Goal: Task Accomplishment & Management: Manage account settings

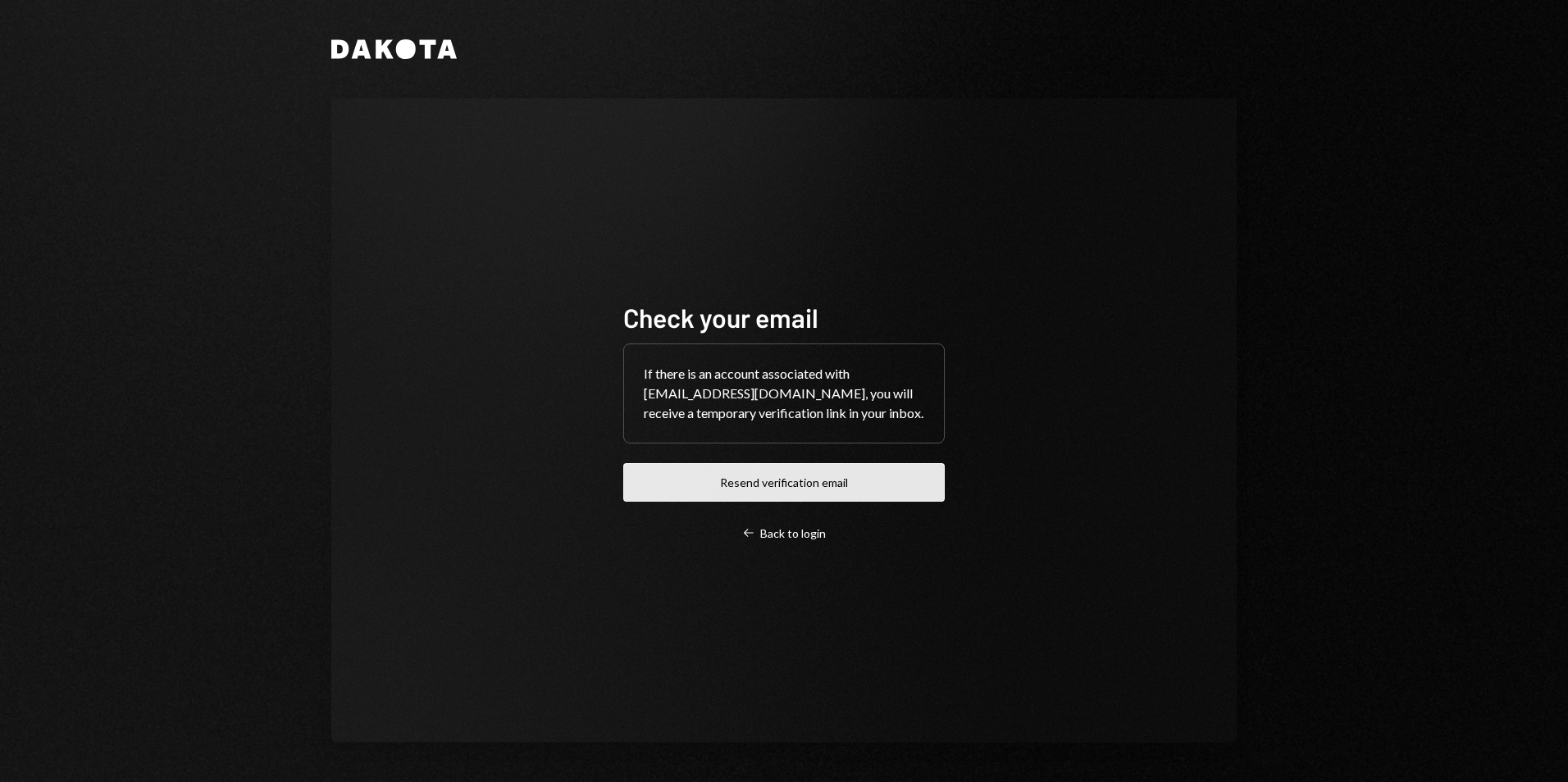
click at [753, 482] on button "Resend verification email" at bounding box center [784, 482] width 322 height 38
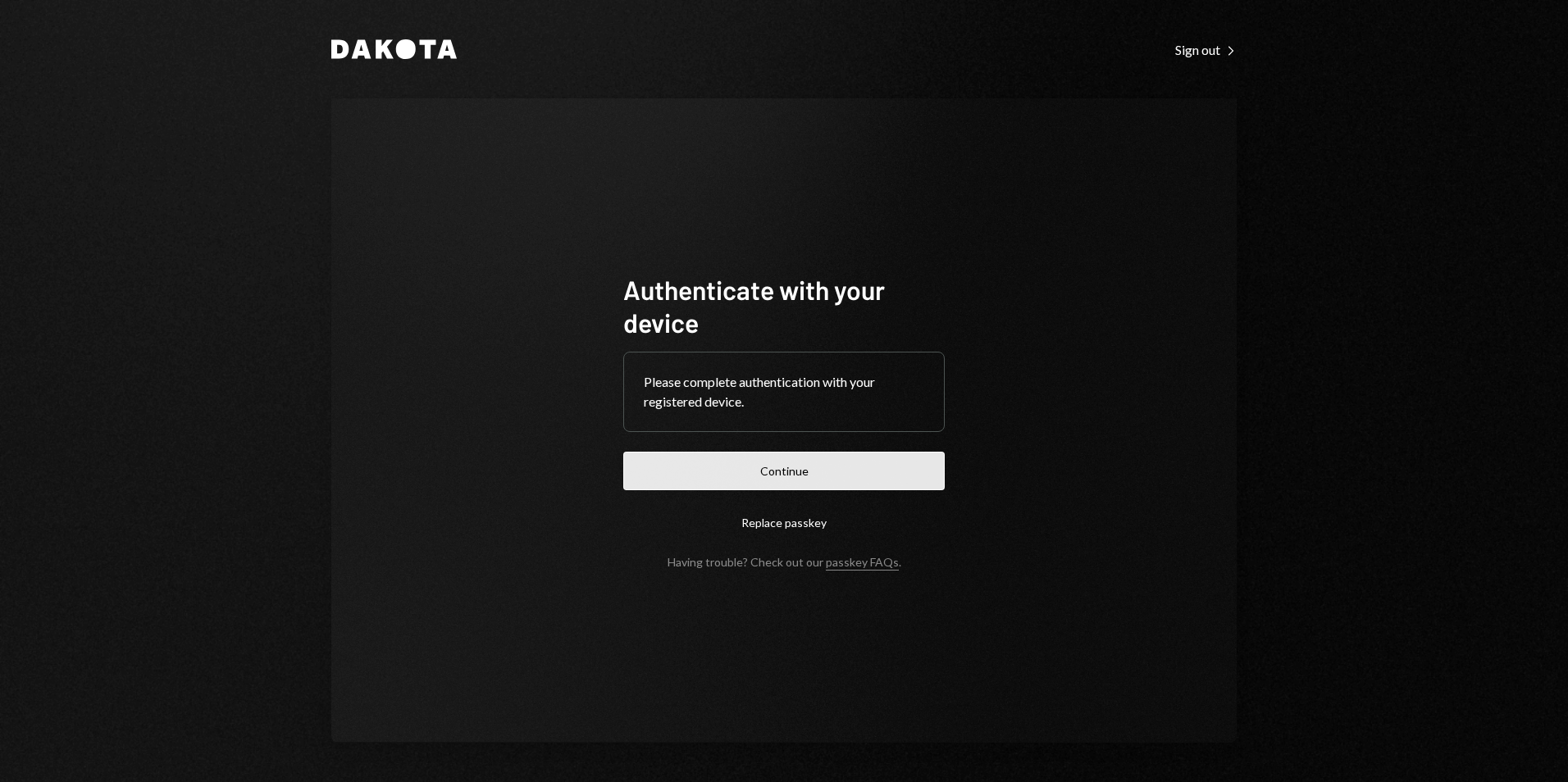
click at [764, 470] on button "Continue" at bounding box center [784, 471] width 322 height 38
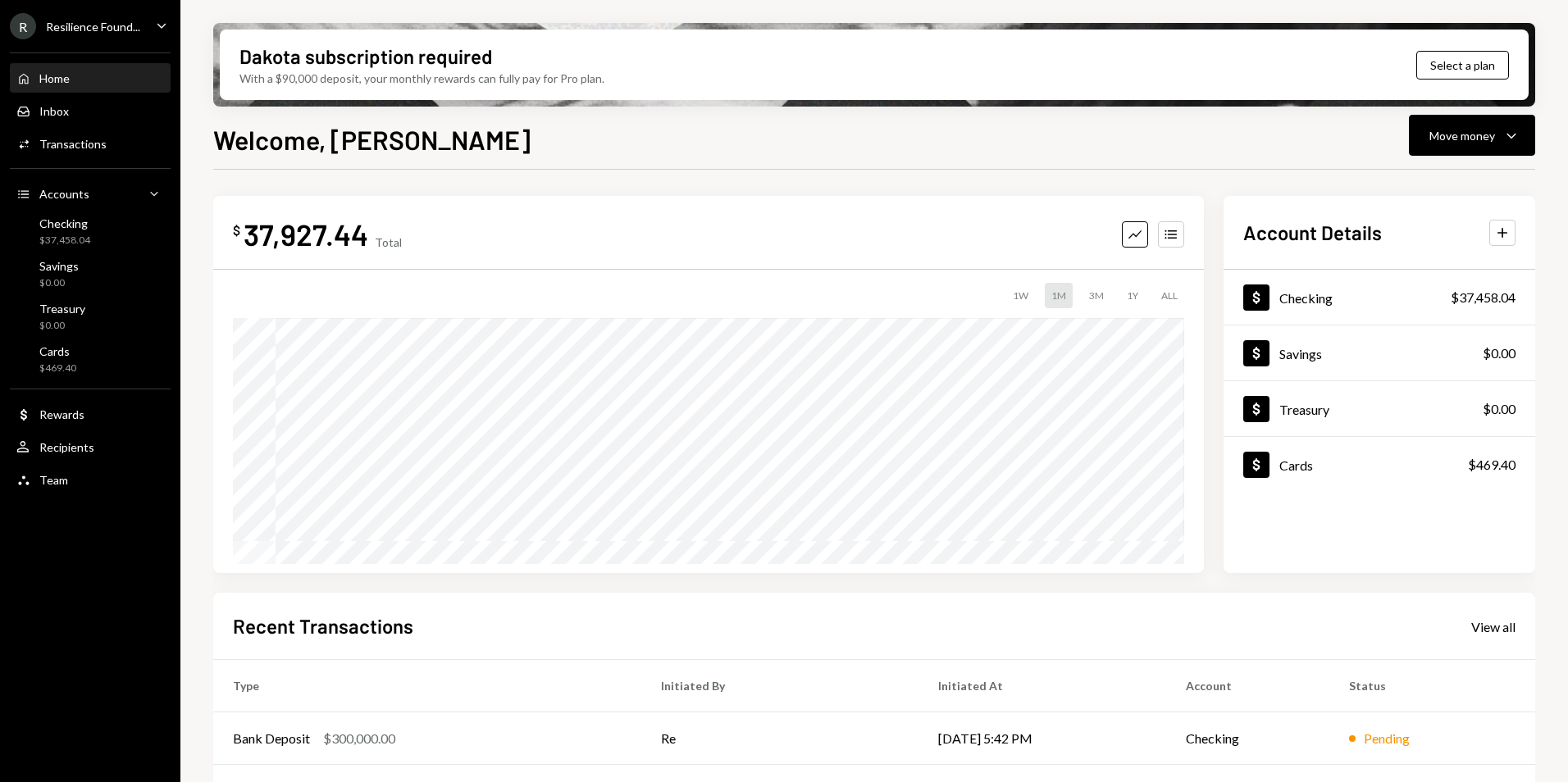
click at [104, 28] on div "Resilience Found..." at bounding box center [94, 27] width 94 height 14
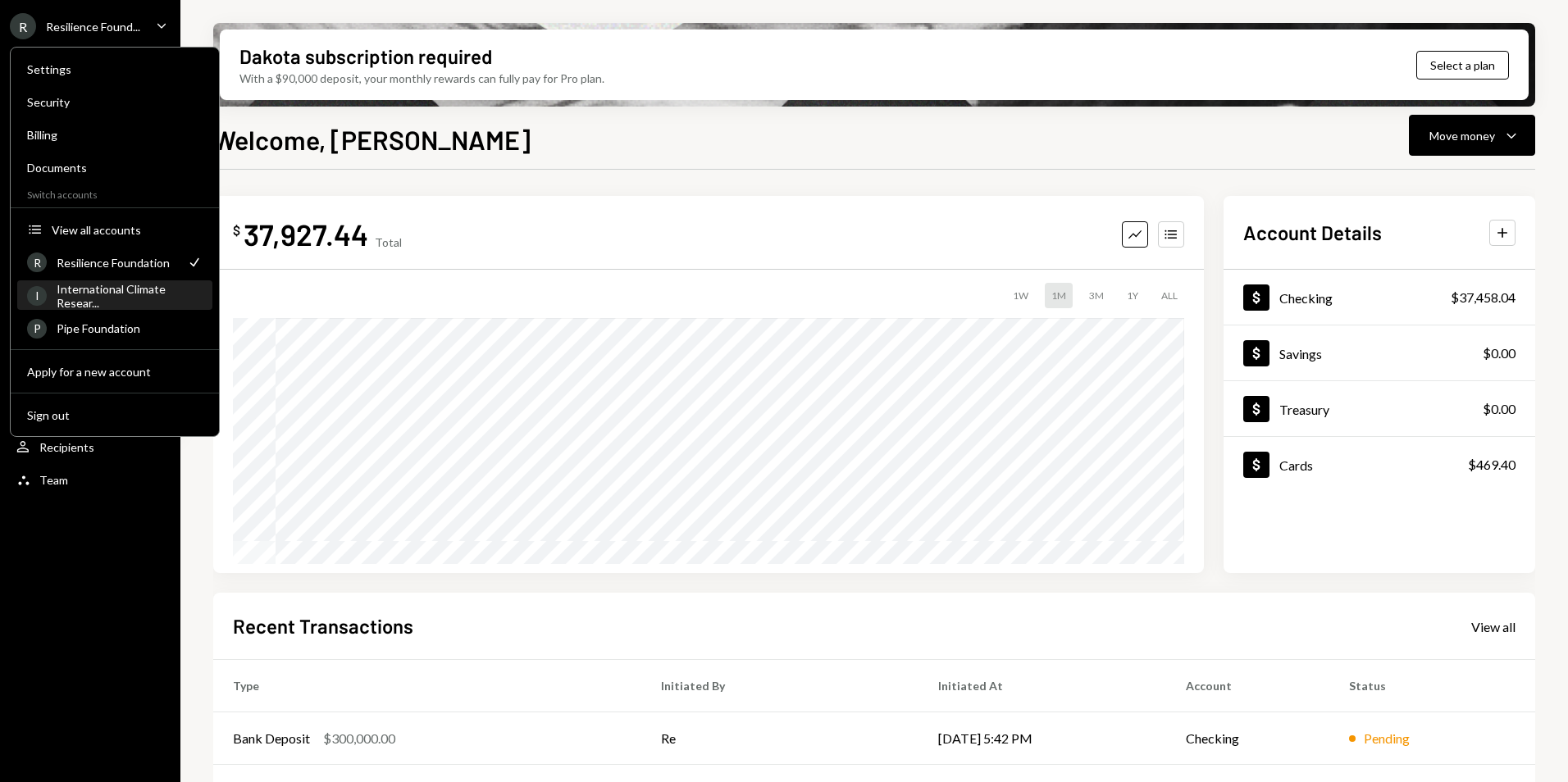
click at [117, 302] on div "International Climate Resear..." at bounding box center [129, 295] width 146 height 28
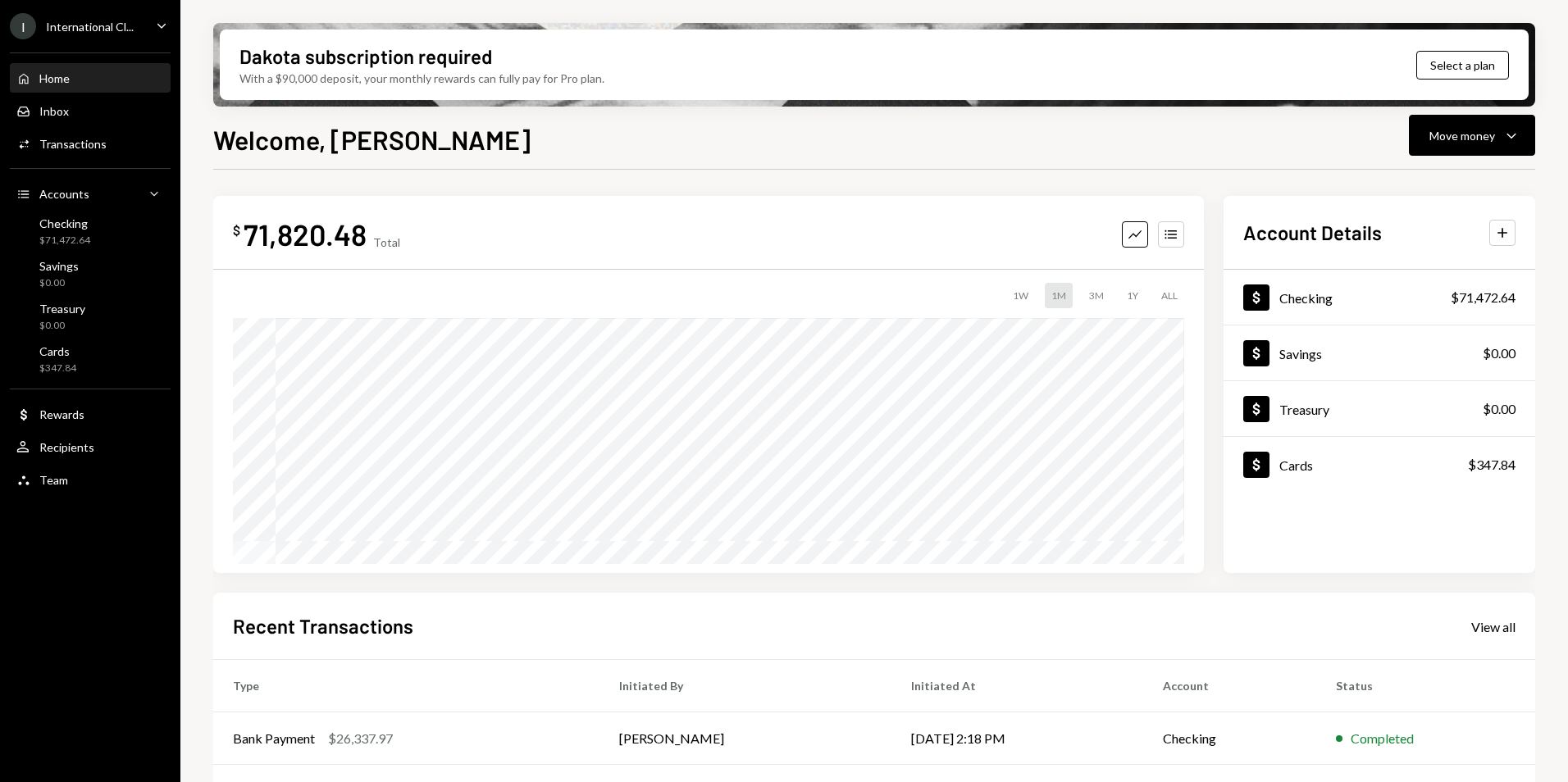
scroll to position [82, 0]
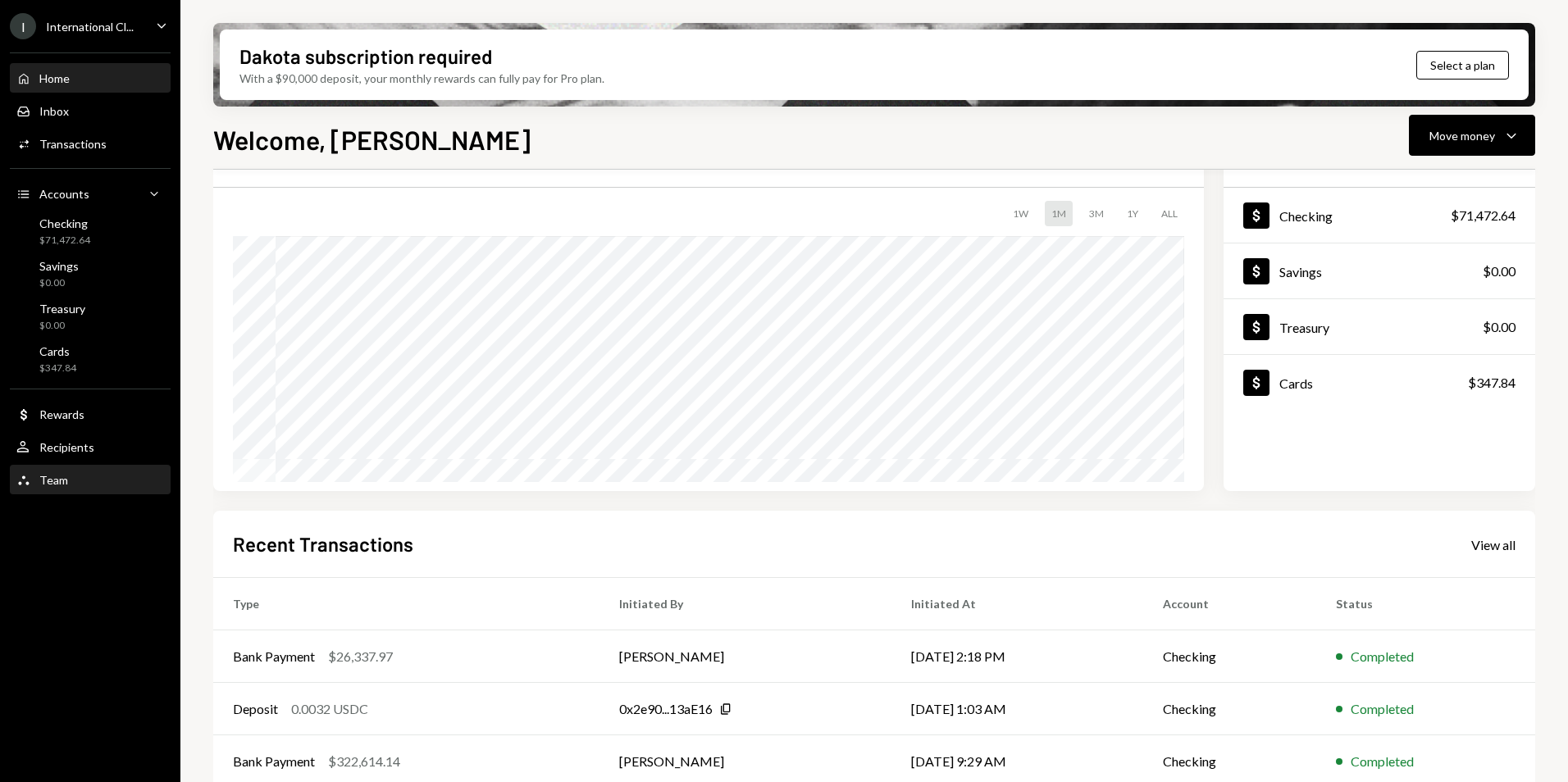
click at [52, 485] on div "Team" at bounding box center [53, 481] width 29 height 14
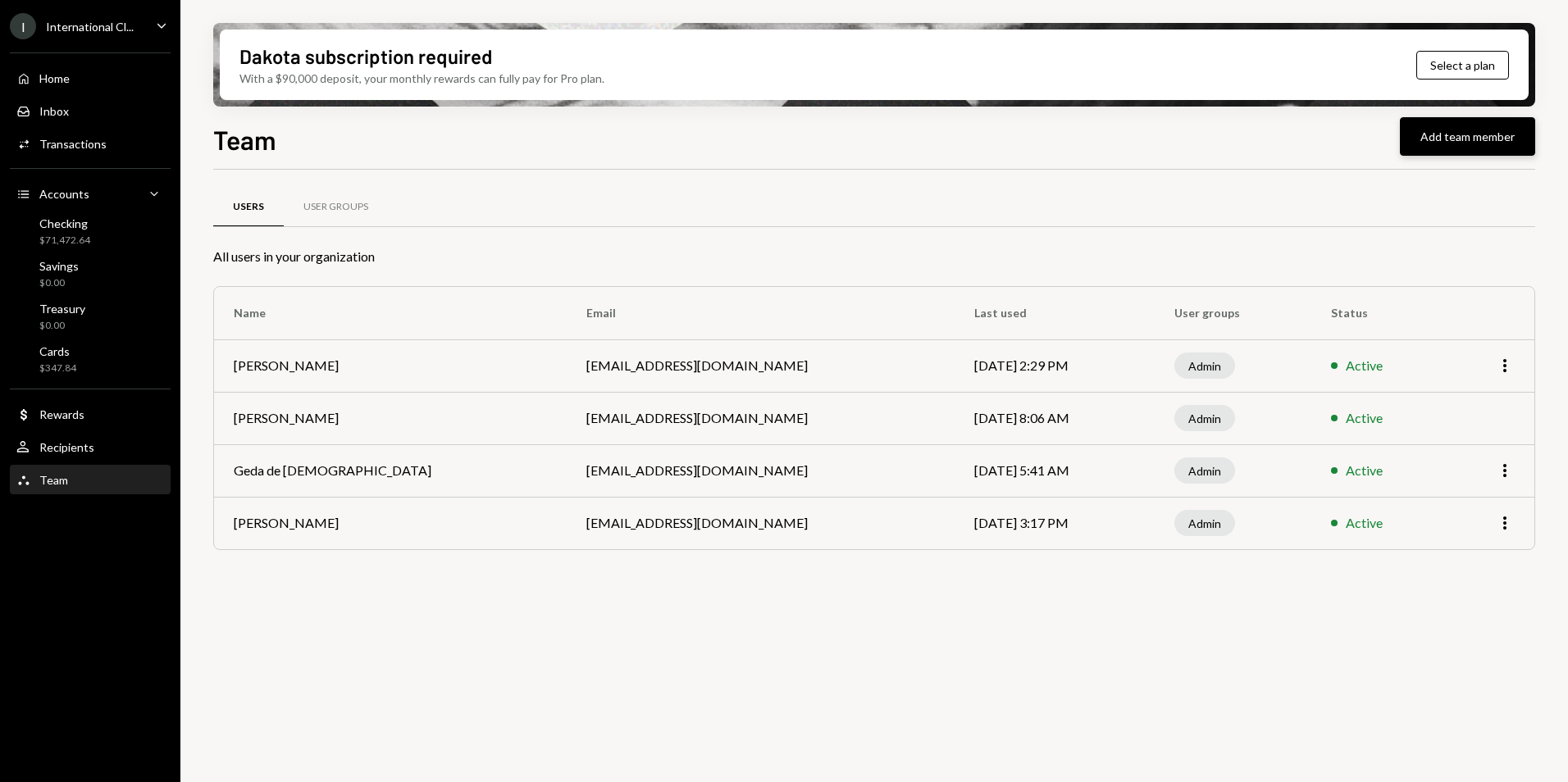
click at [1467, 134] on button "Add team member" at bounding box center [1467, 136] width 135 height 38
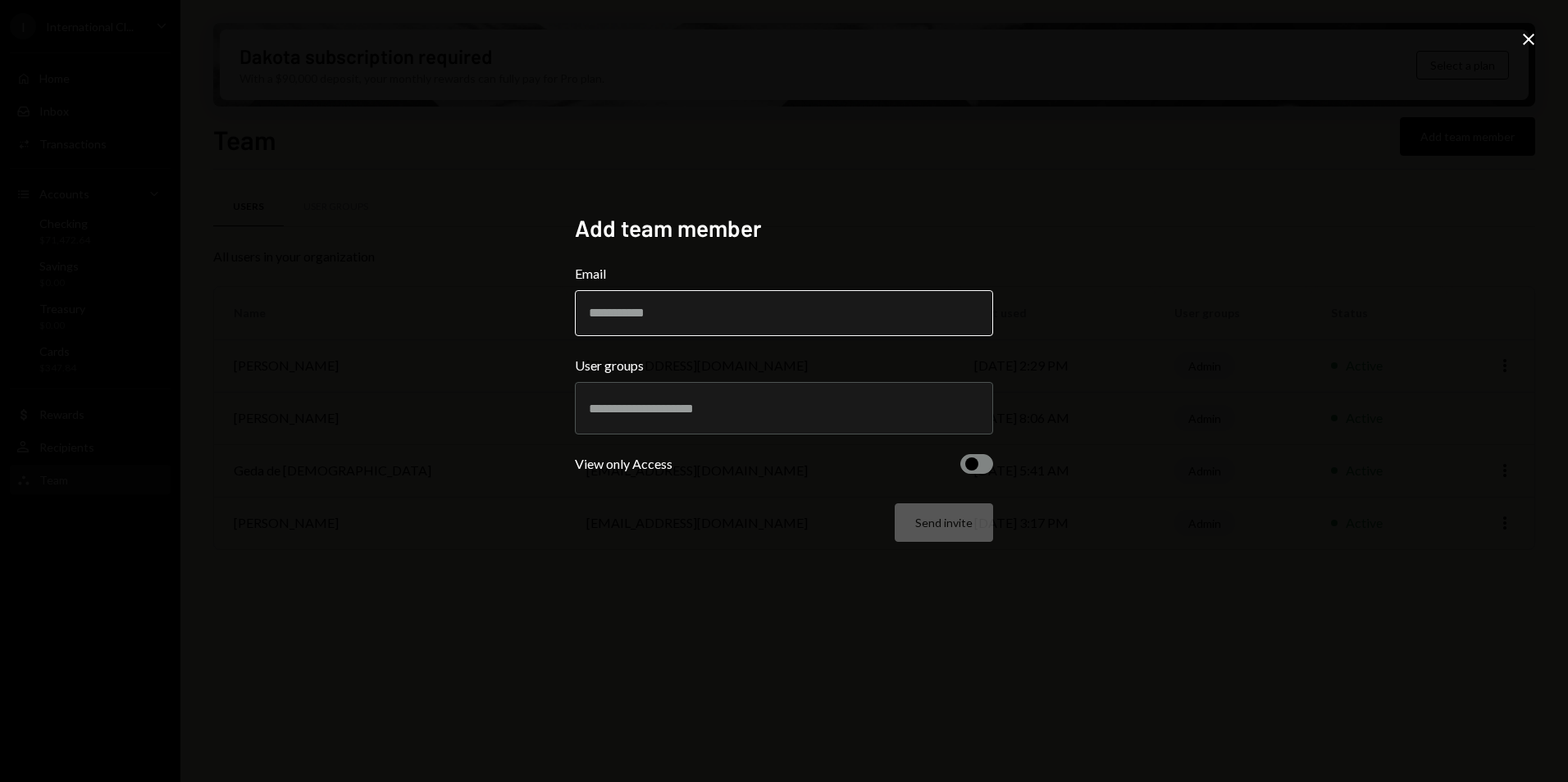
click at [609, 314] on input "Email" at bounding box center [784, 314] width 418 height 46
type input "**********"
click at [667, 408] on input "text" at bounding box center [784, 408] width 390 height 15
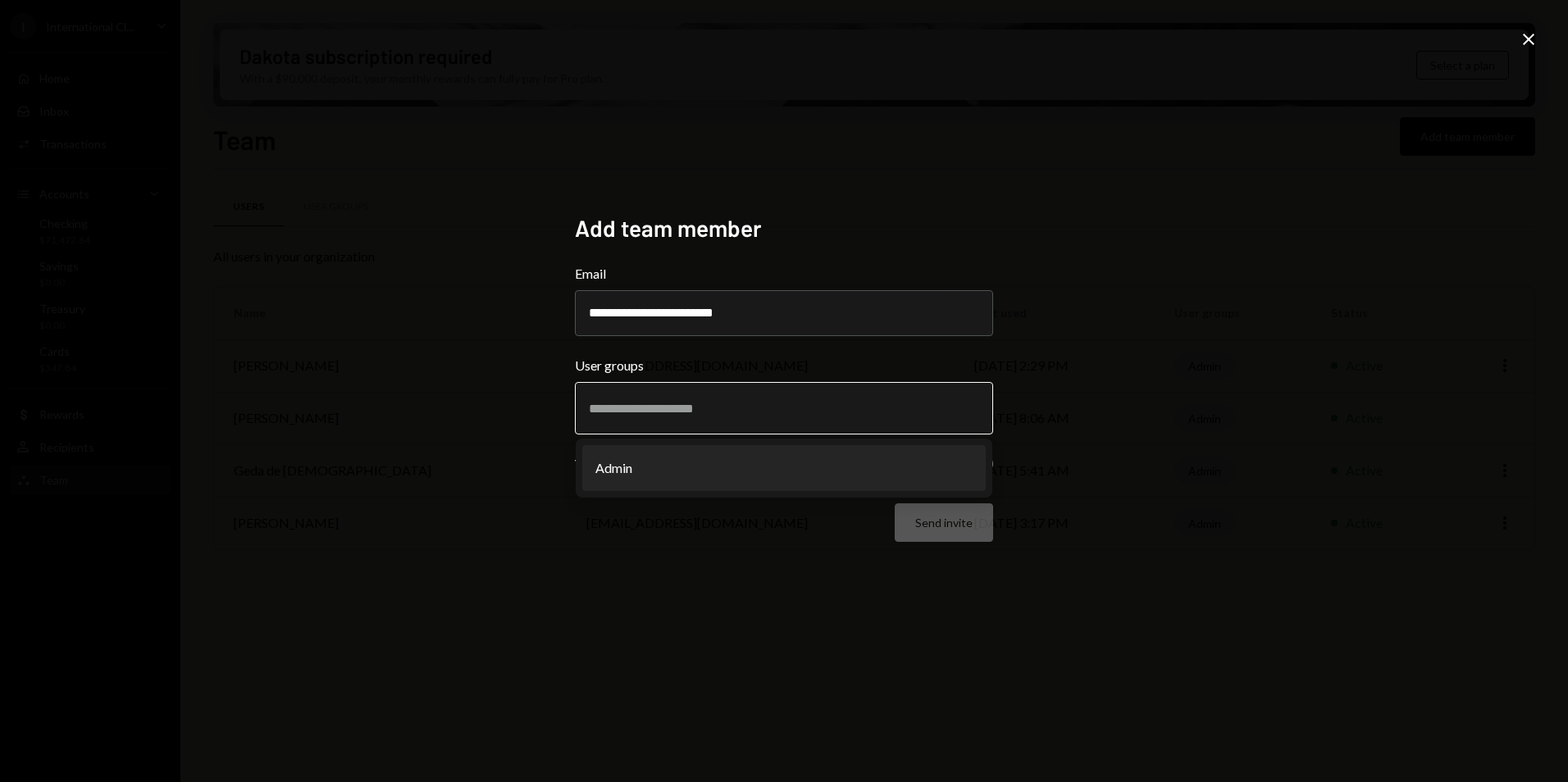
click at [644, 466] on li "Admin" at bounding box center [784, 468] width 404 height 46
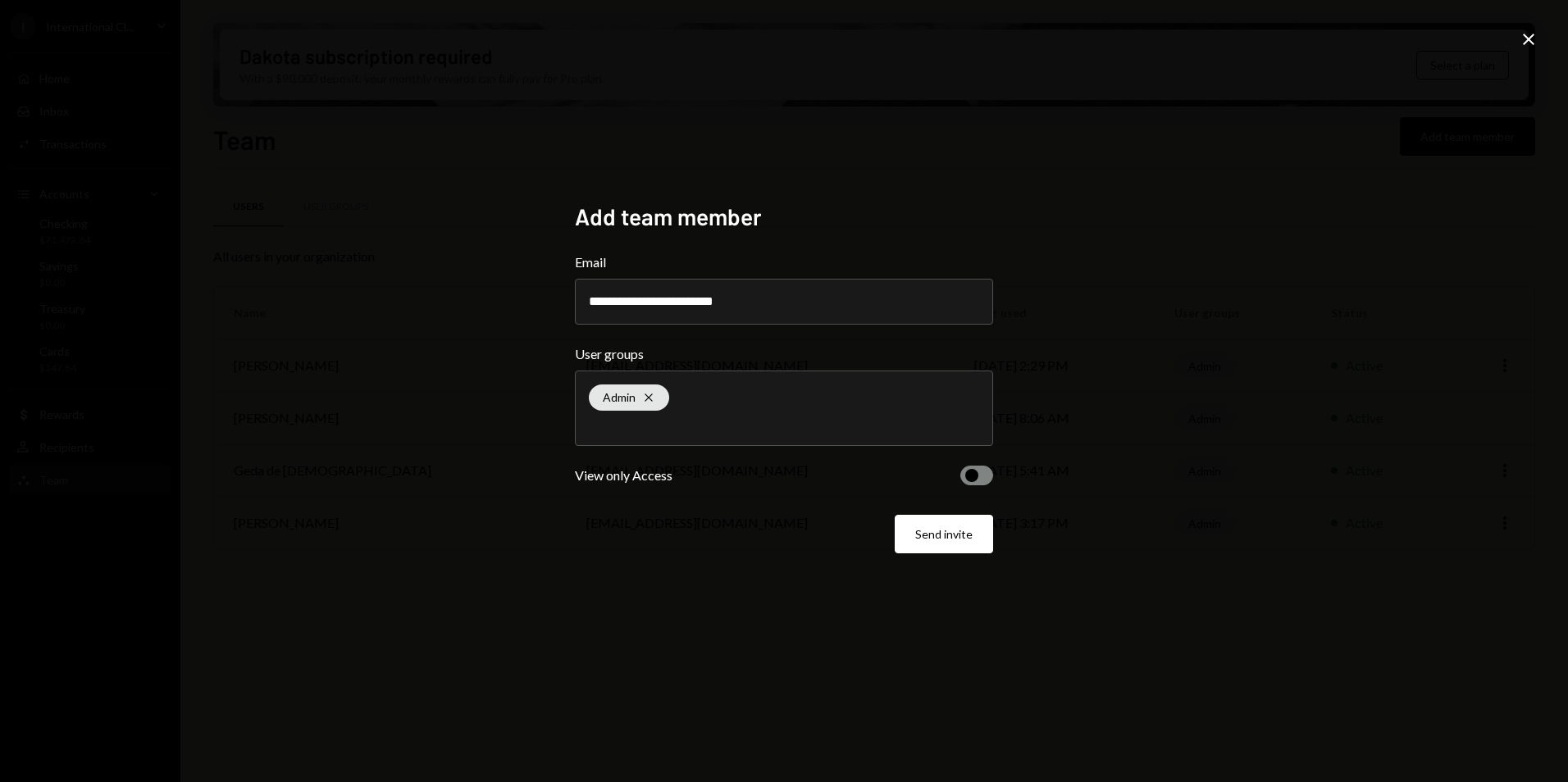
click at [984, 475] on button "button" at bounding box center [976, 475] width 33 height 20
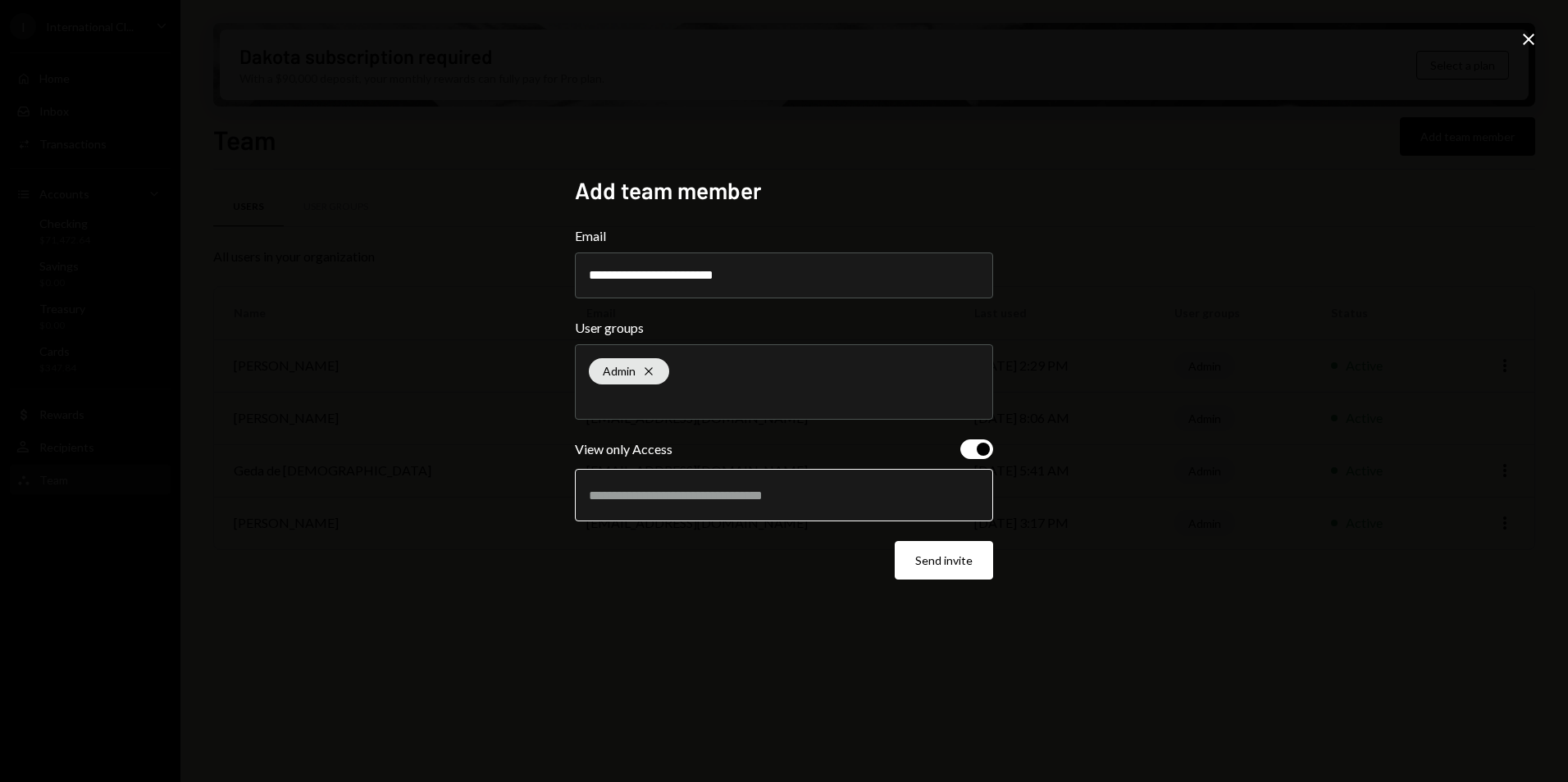
click at [679, 502] on input "text" at bounding box center [784, 495] width 390 height 15
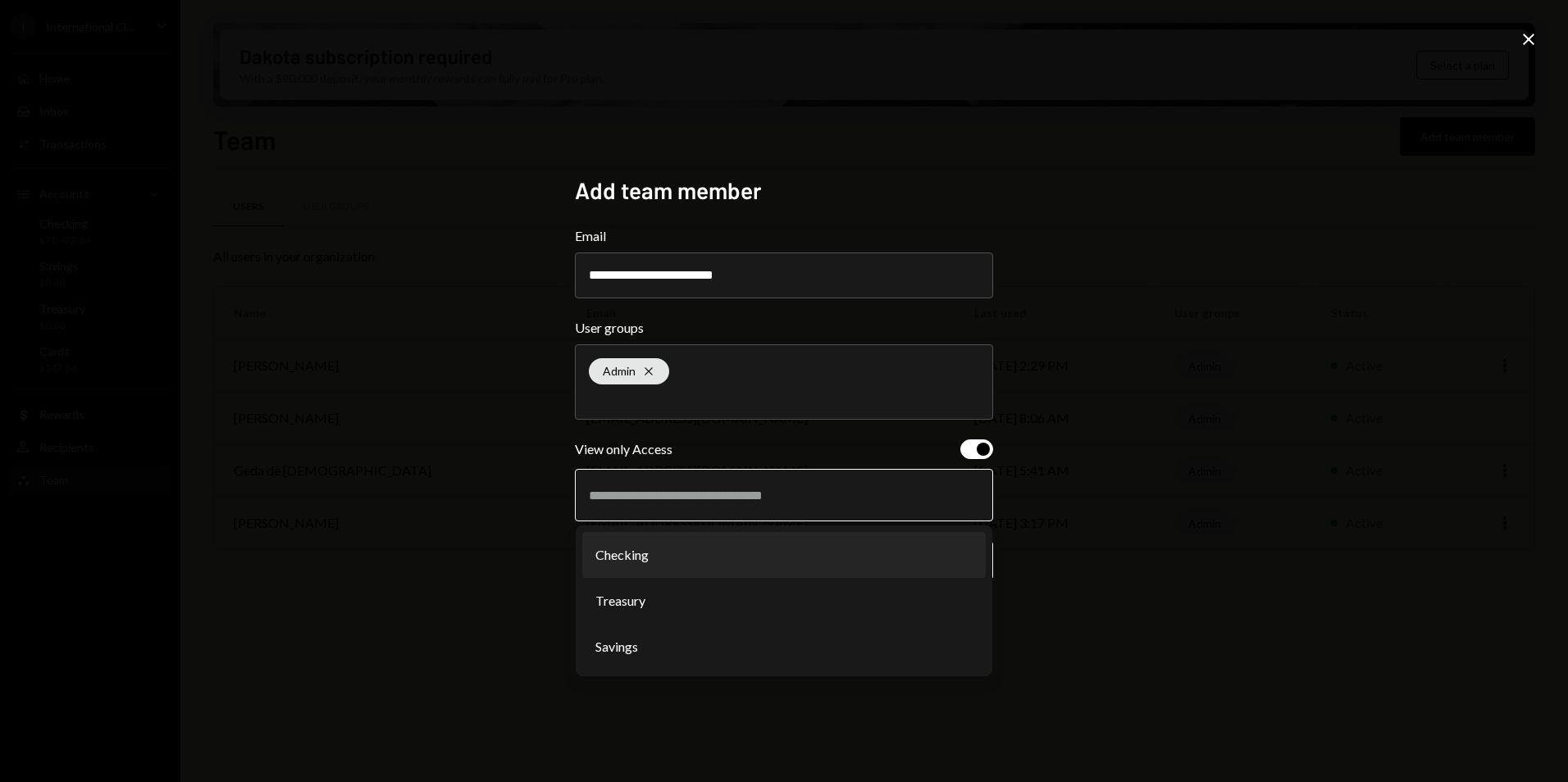
click at [658, 548] on li "Checking" at bounding box center [784, 556] width 404 height 46
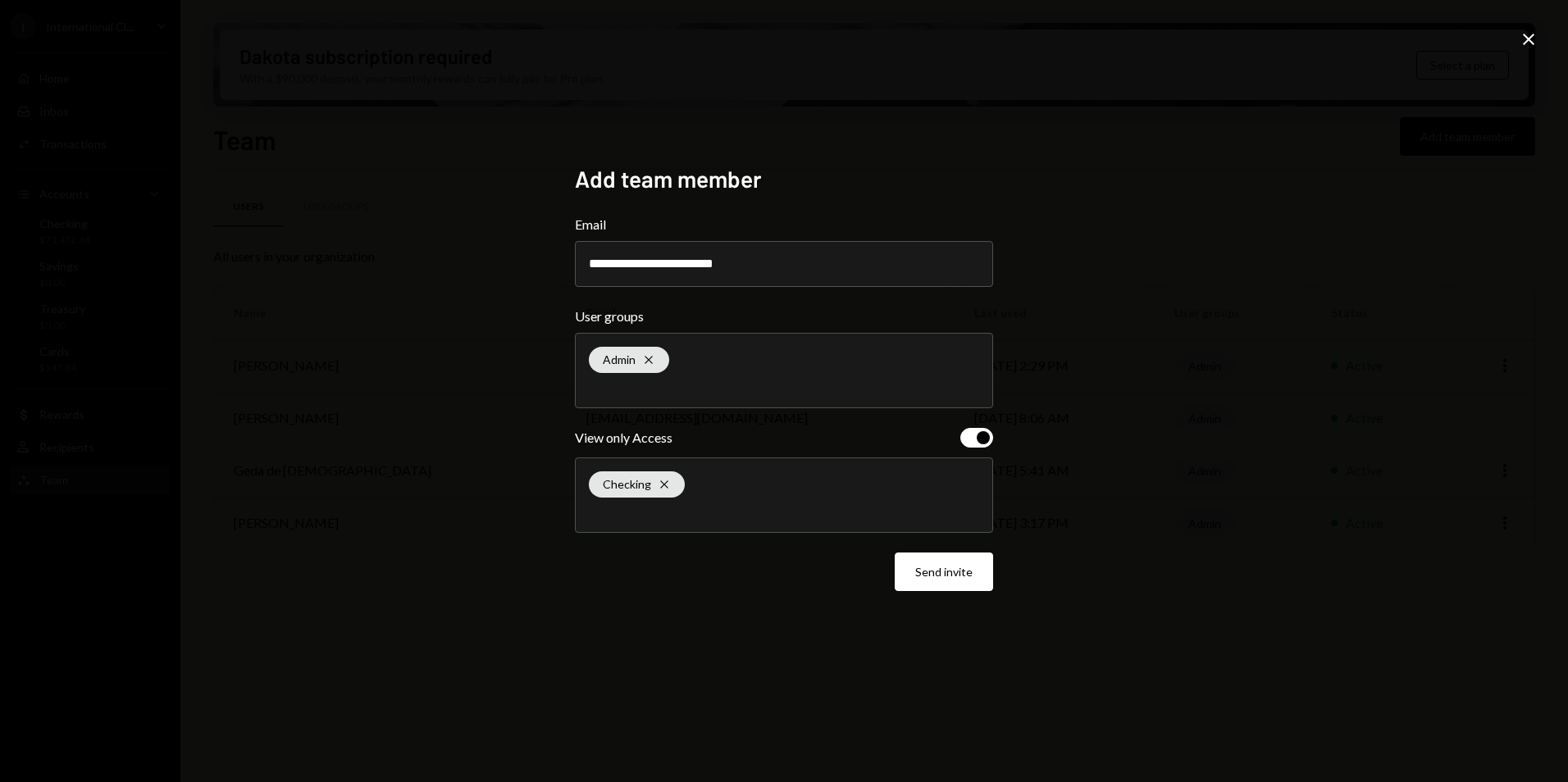
click at [1529, 40] on icon at bounding box center [1528, 39] width 12 height 12
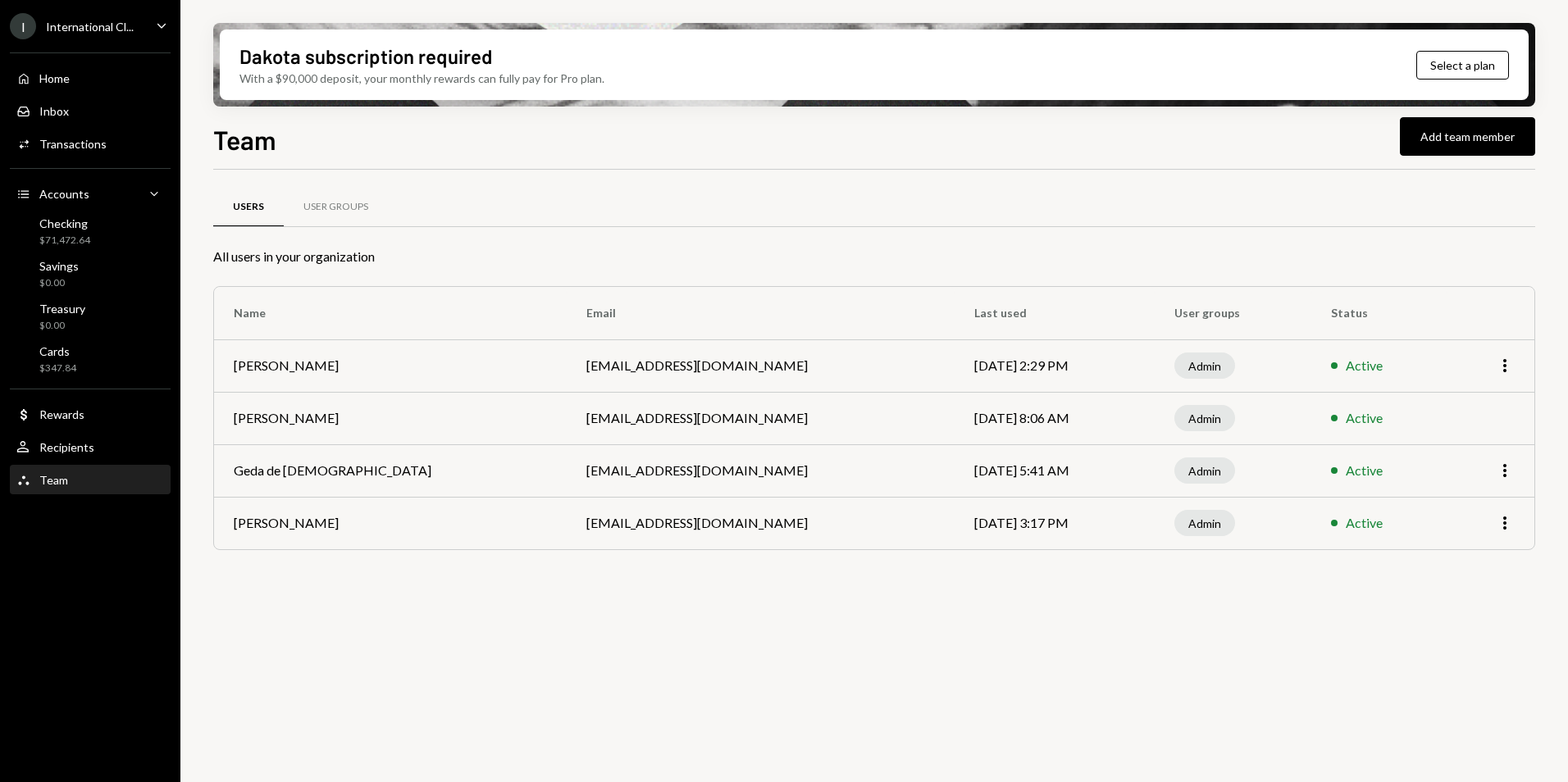
click at [87, 476] on div "Team Team" at bounding box center [90, 481] width 148 height 15
click at [1467, 135] on button "Add team member" at bounding box center [1467, 136] width 135 height 38
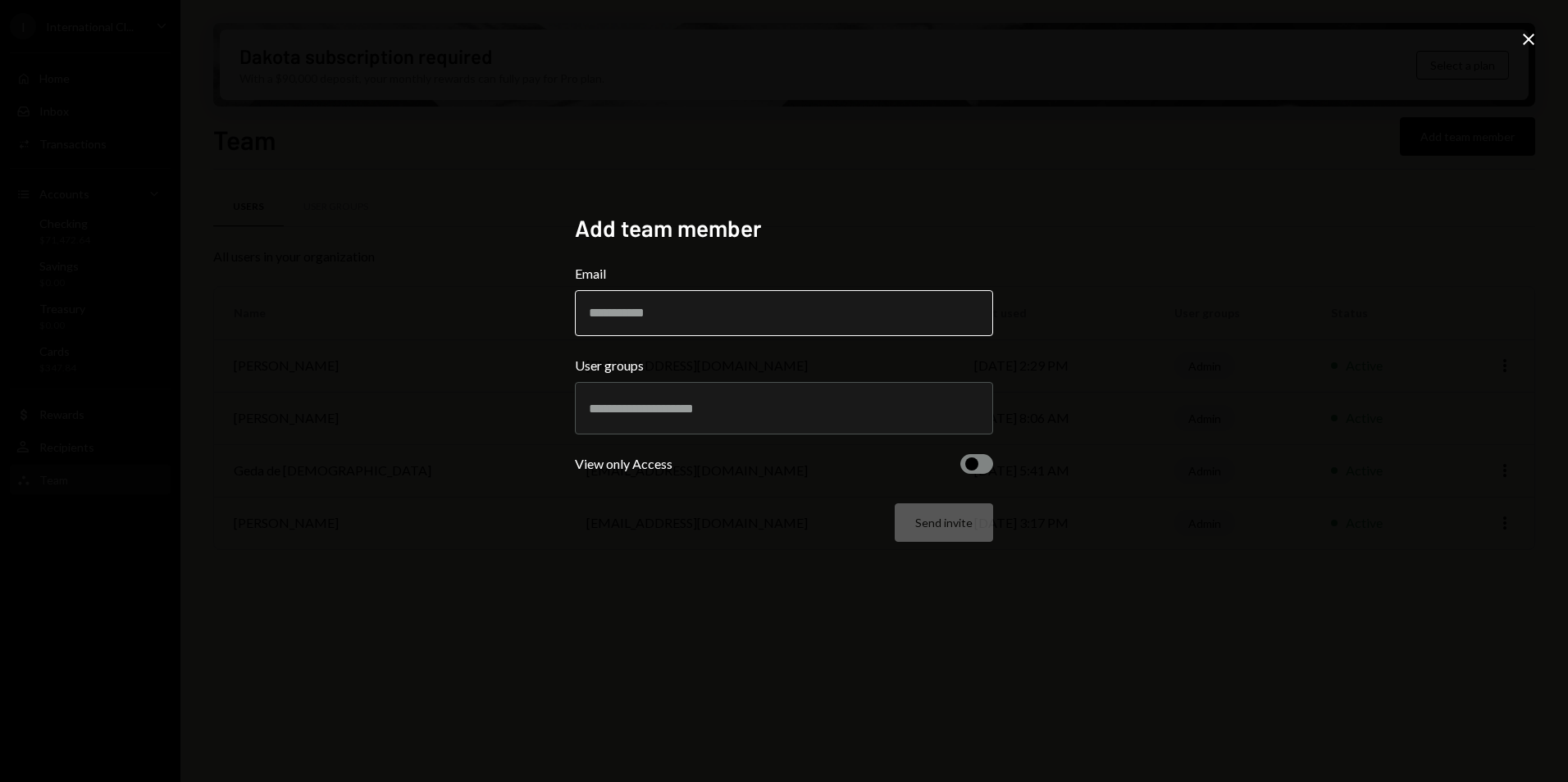
click at [628, 315] on input "Email" at bounding box center [784, 314] width 418 height 46
type input "**********"
click at [651, 415] on input "text" at bounding box center [784, 408] width 390 height 15
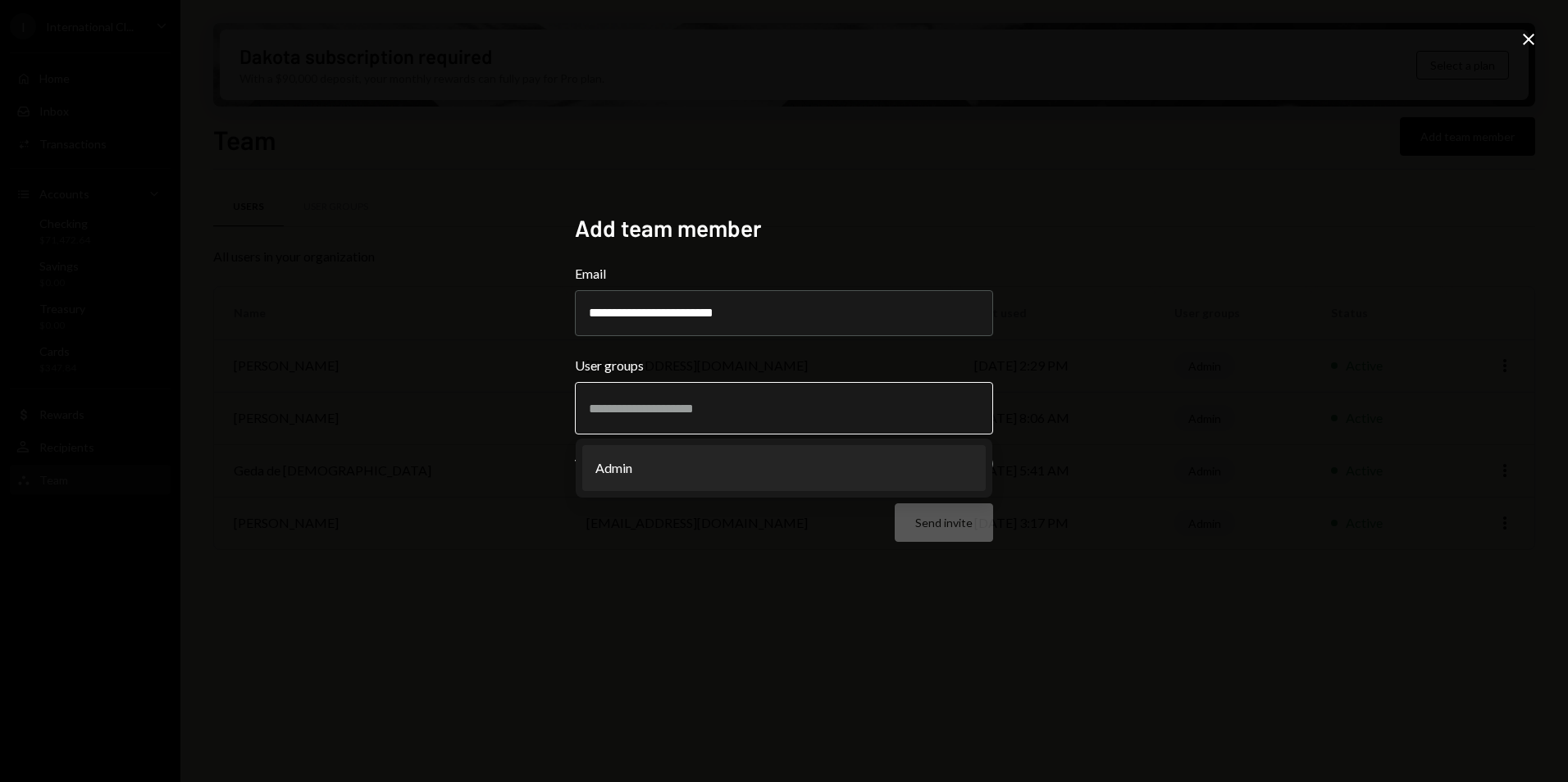
click at [649, 472] on li "Admin" at bounding box center [784, 468] width 404 height 46
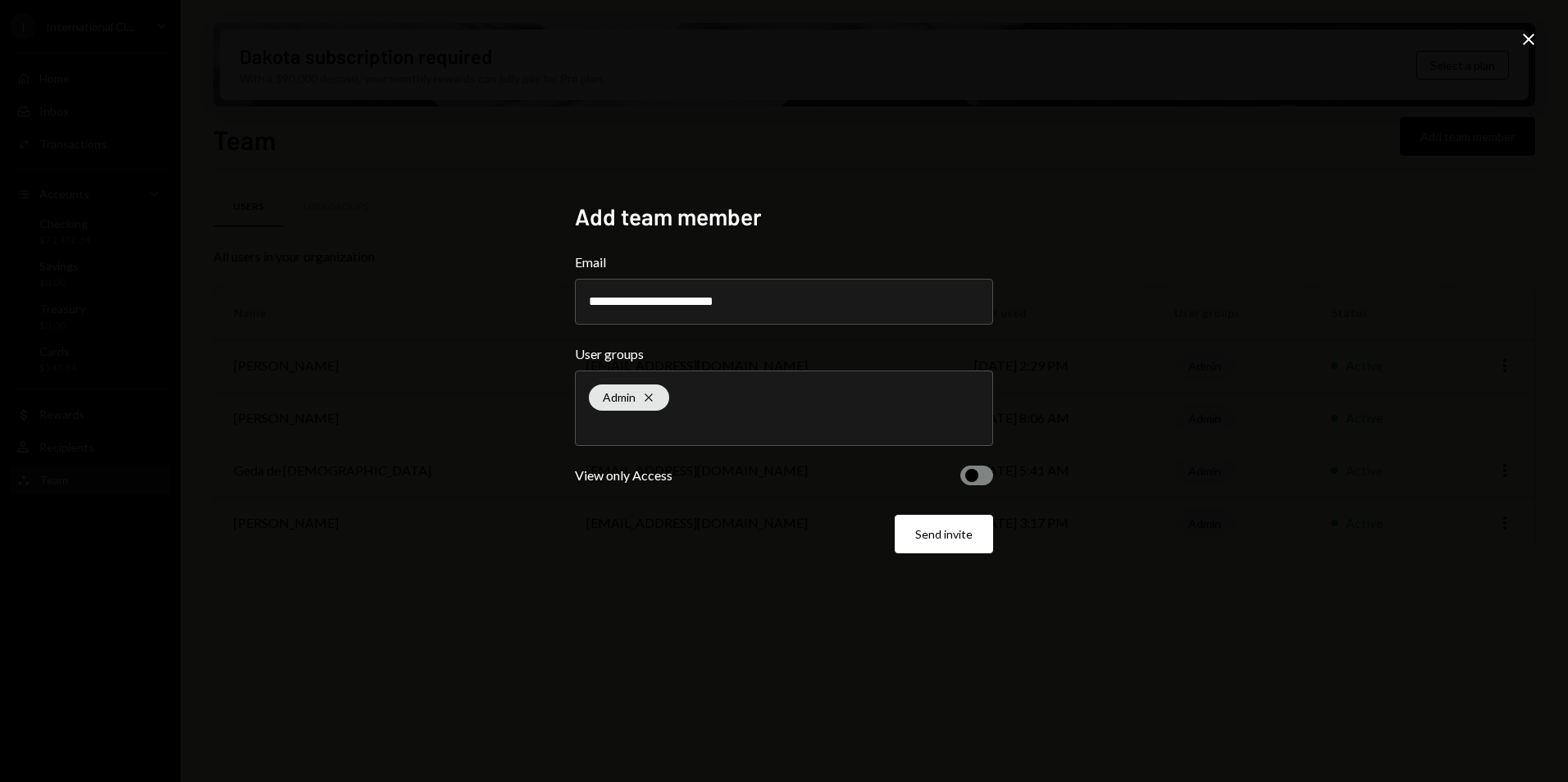
click at [981, 477] on button "button" at bounding box center [976, 475] width 33 height 20
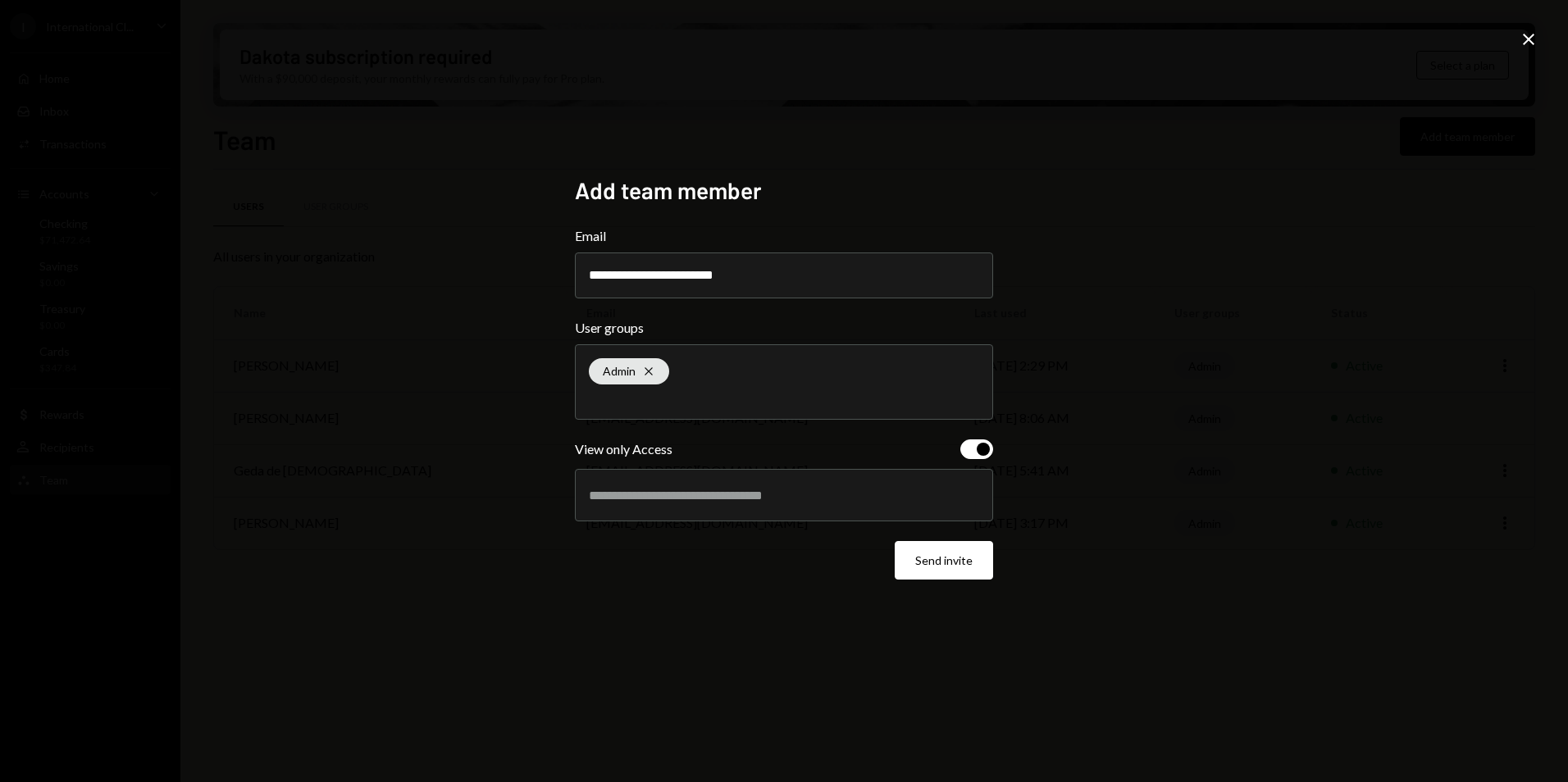
click at [655, 508] on div at bounding box center [784, 496] width 390 height 41
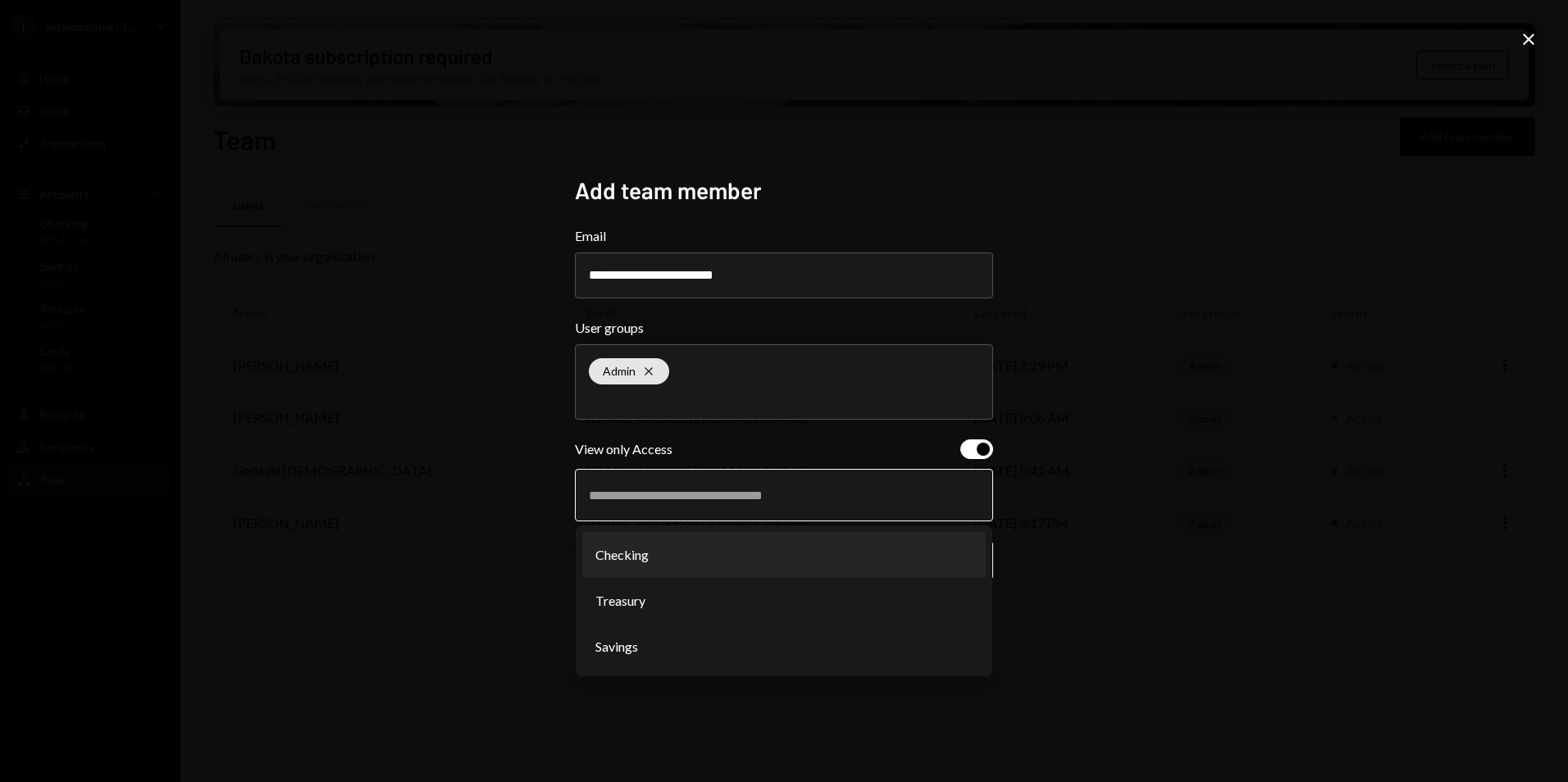
click at [649, 564] on li "Checking" at bounding box center [784, 556] width 404 height 46
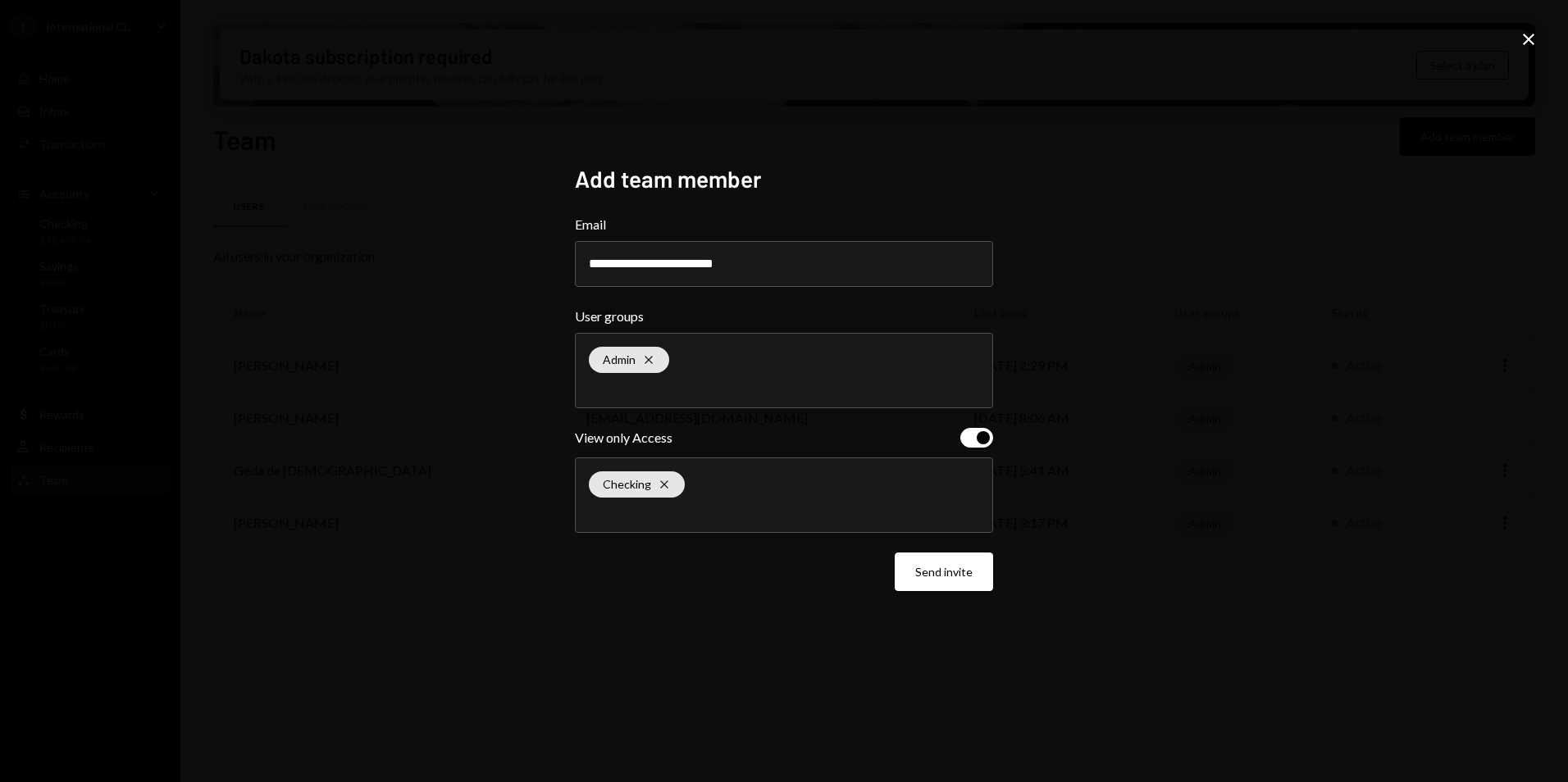
click at [717, 502] on div "Checking Cross" at bounding box center [784, 495] width 390 height 74
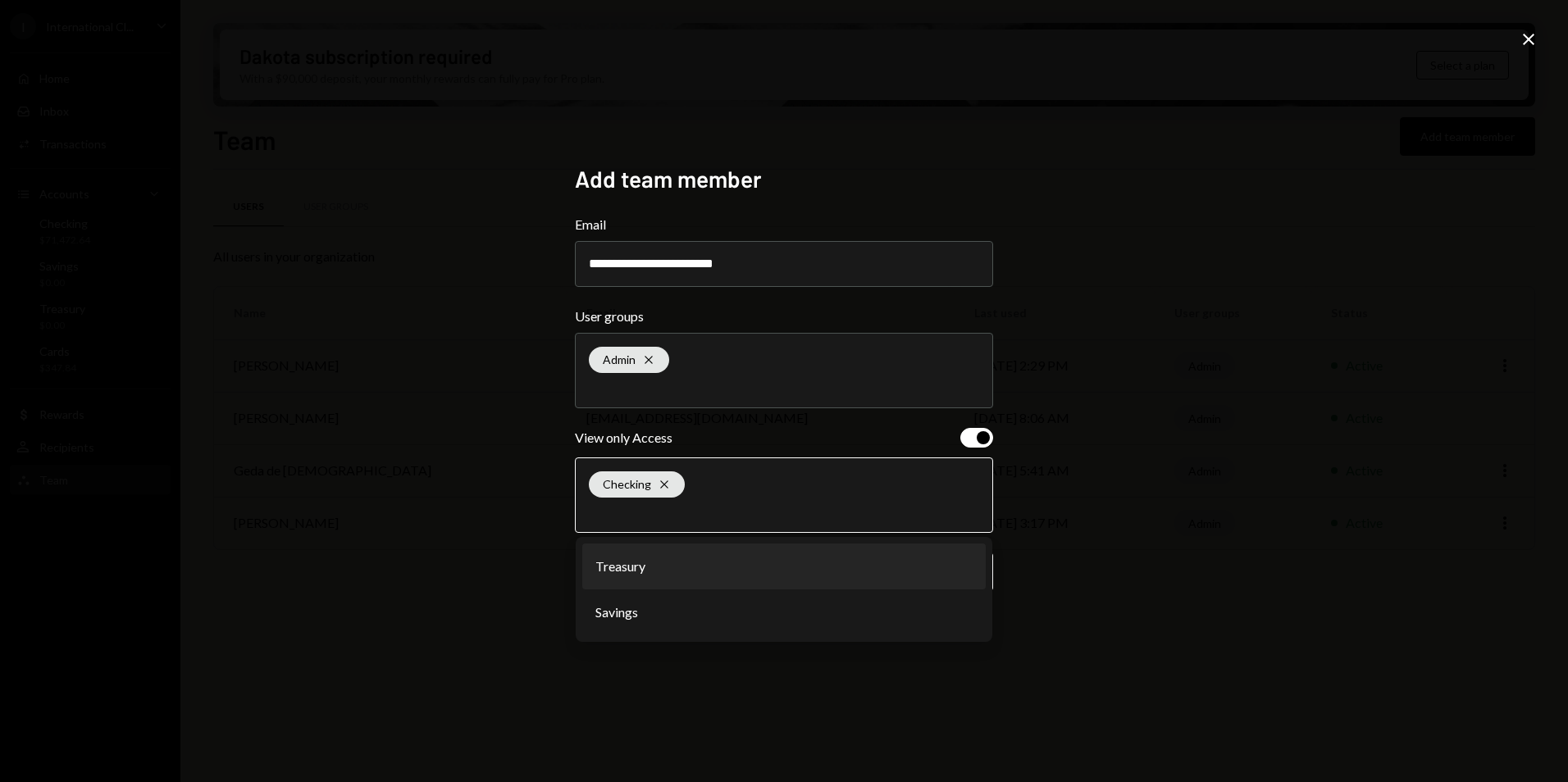
drag, startPoint x: 657, startPoint y: 578, endPoint x: 679, endPoint y: 540, distance: 43.9
click at [658, 578] on li "Treasury" at bounding box center [784, 567] width 404 height 46
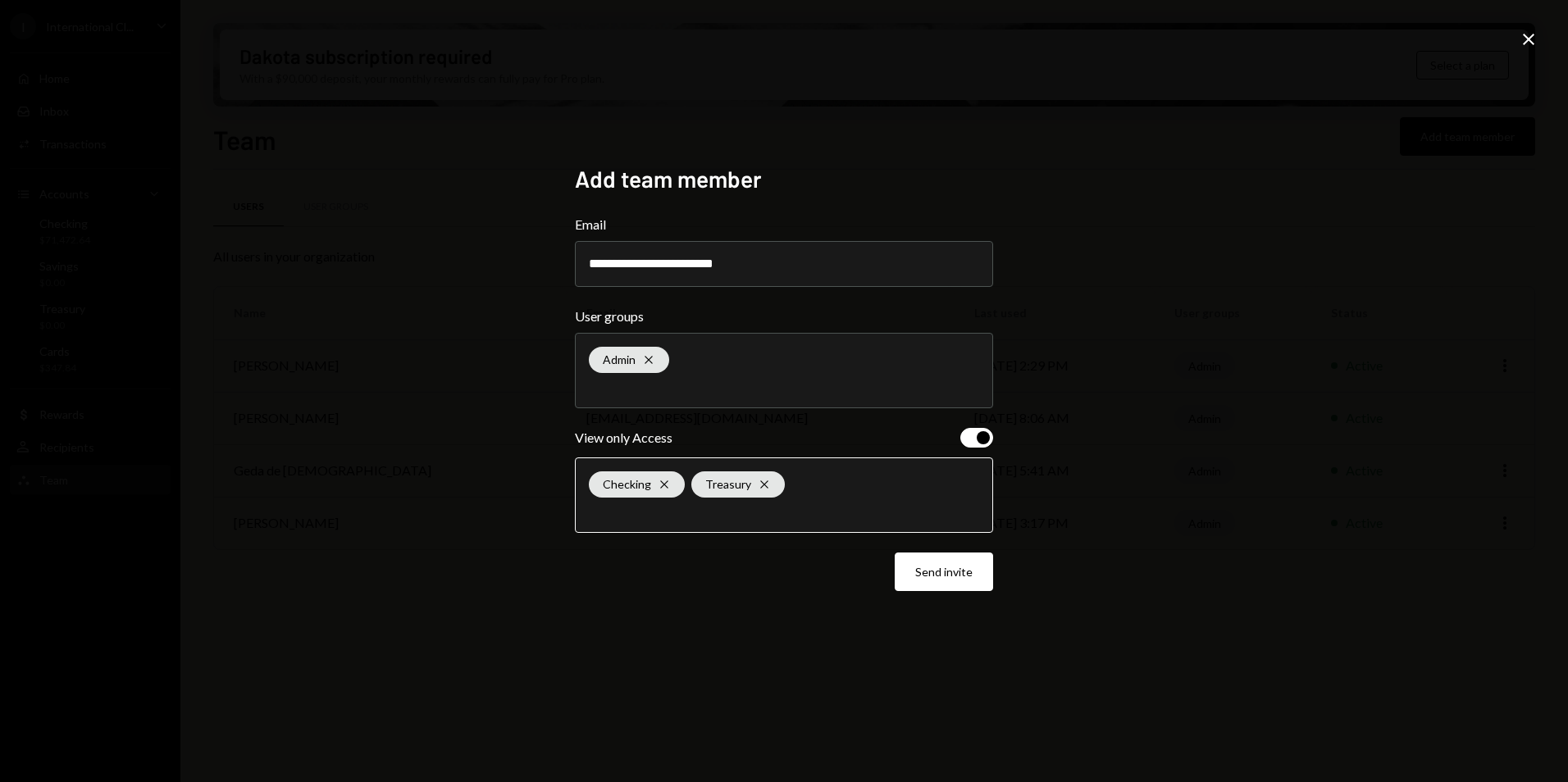
click at [745, 519] on input "text" at bounding box center [784, 512] width 390 height 15
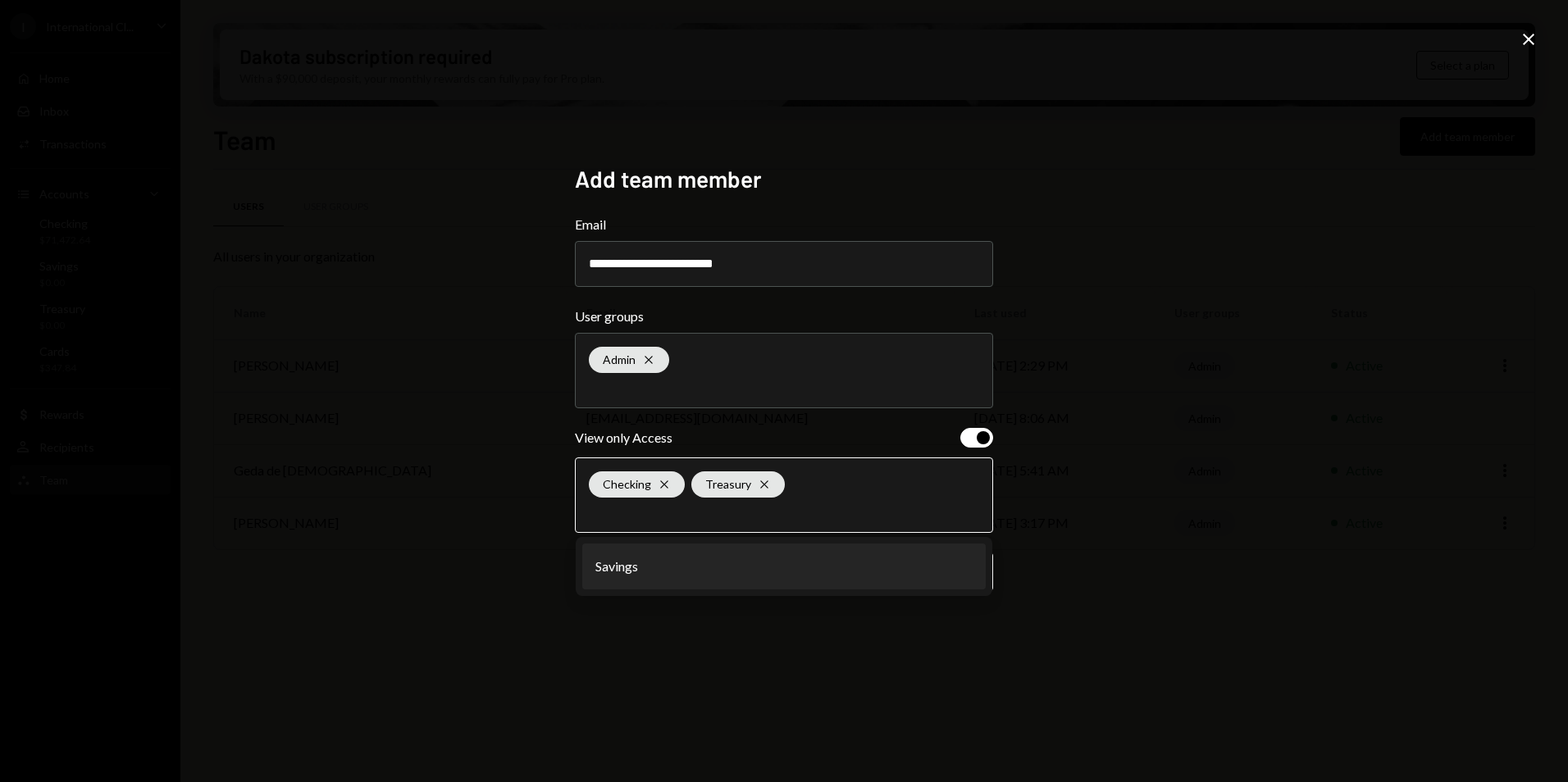
drag, startPoint x: 673, startPoint y: 576, endPoint x: 663, endPoint y: 579, distance: 10.4
click at [672, 576] on li "Savings" at bounding box center [784, 567] width 404 height 46
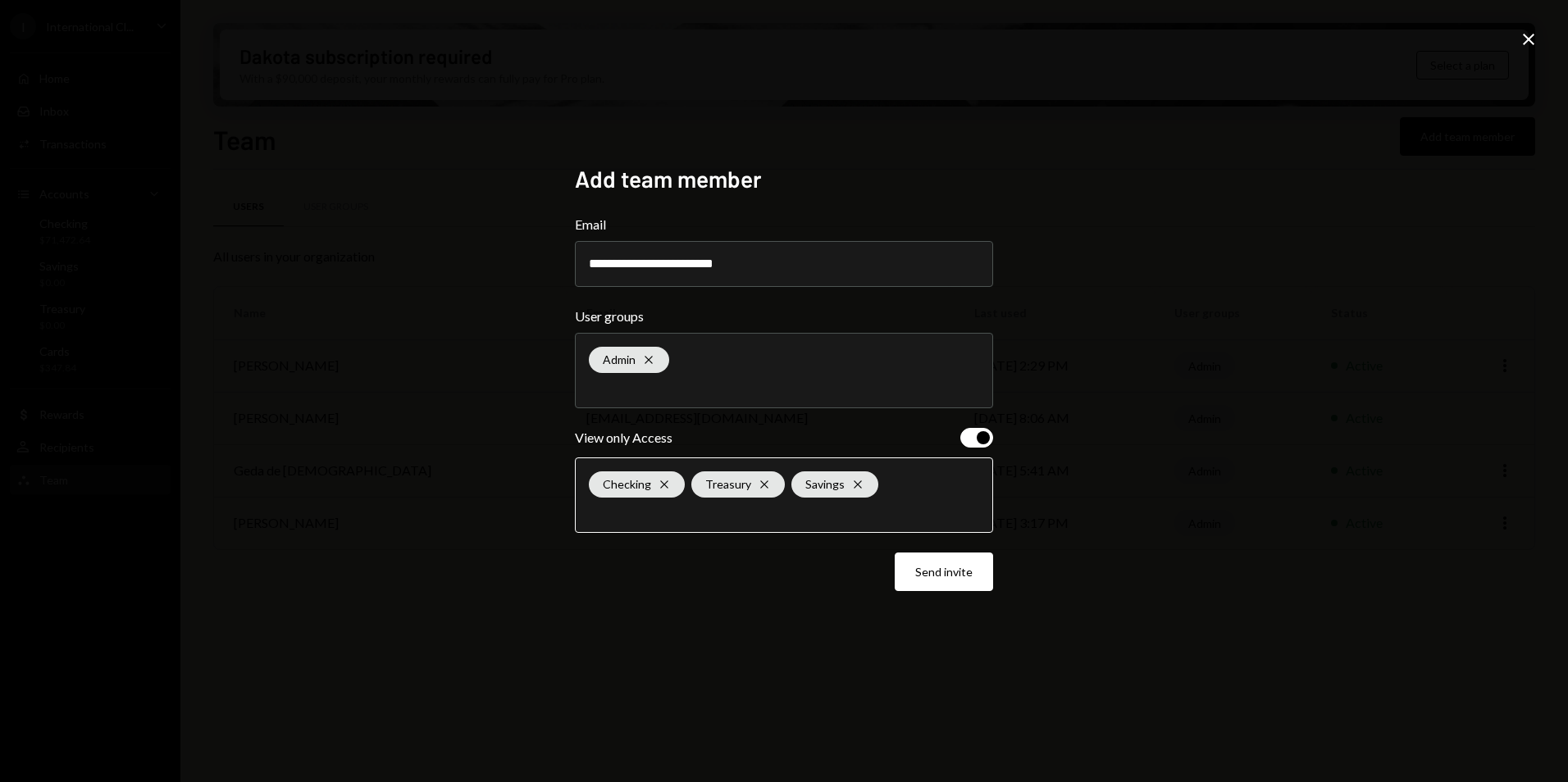
drag, startPoint x: 679, startPoint y: 602, endPoint x: 702, endPoint y: 597, distance: 23.5
click at [680, 603] on div "**********" at bounding box center [784, 391] width 418 height 453
drag, startPoint x: 943, startPoint y: 580, endPoint x: 1030, endPoint y: 567, distance: 88.0
click at [944, 580] on button "Send invite" at bounding box center [943, 572] width 98 height 38
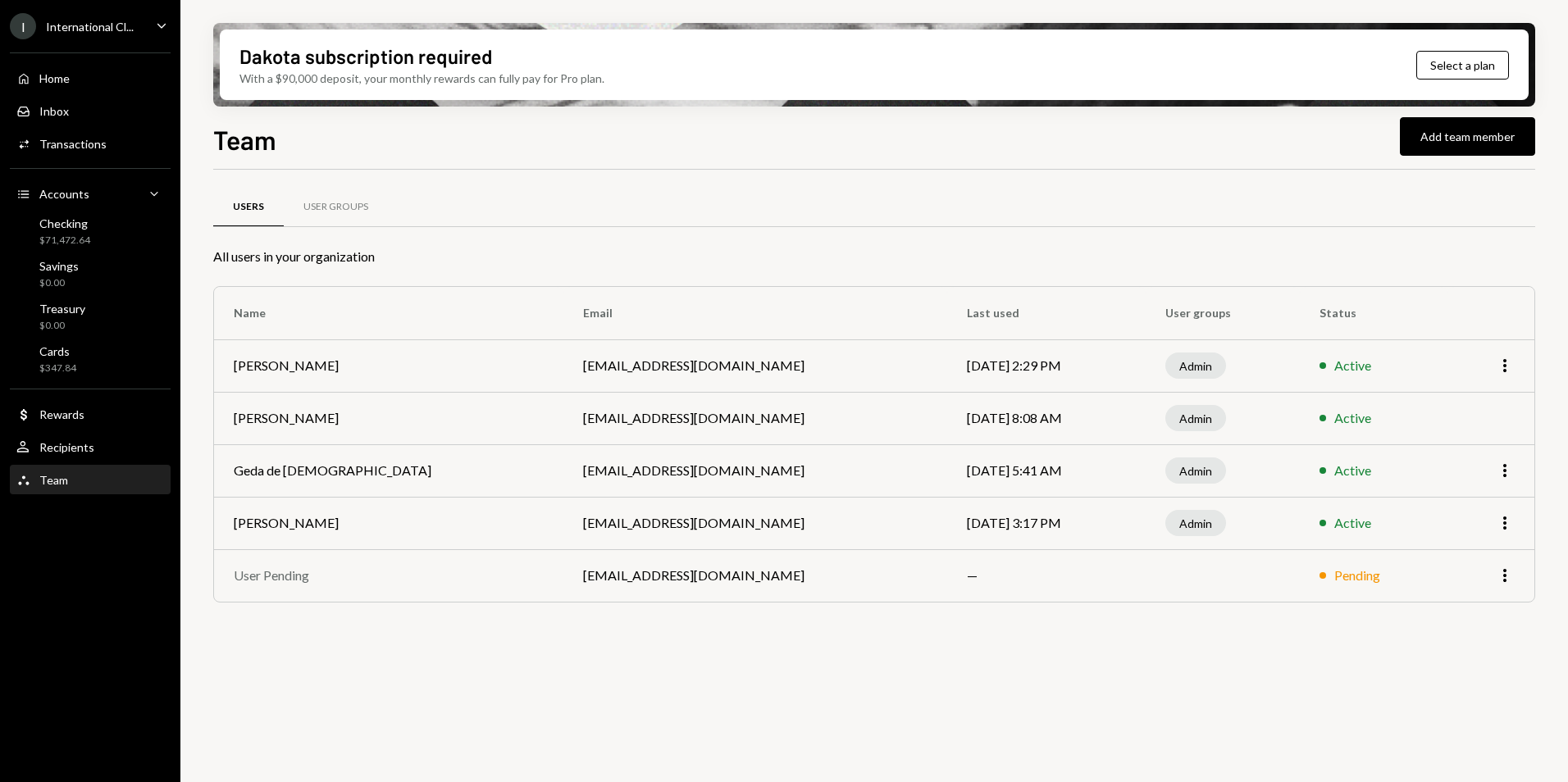
click at [80, 27] on div "International Cl..." at bounding box center [90, 27] width 87 height 14
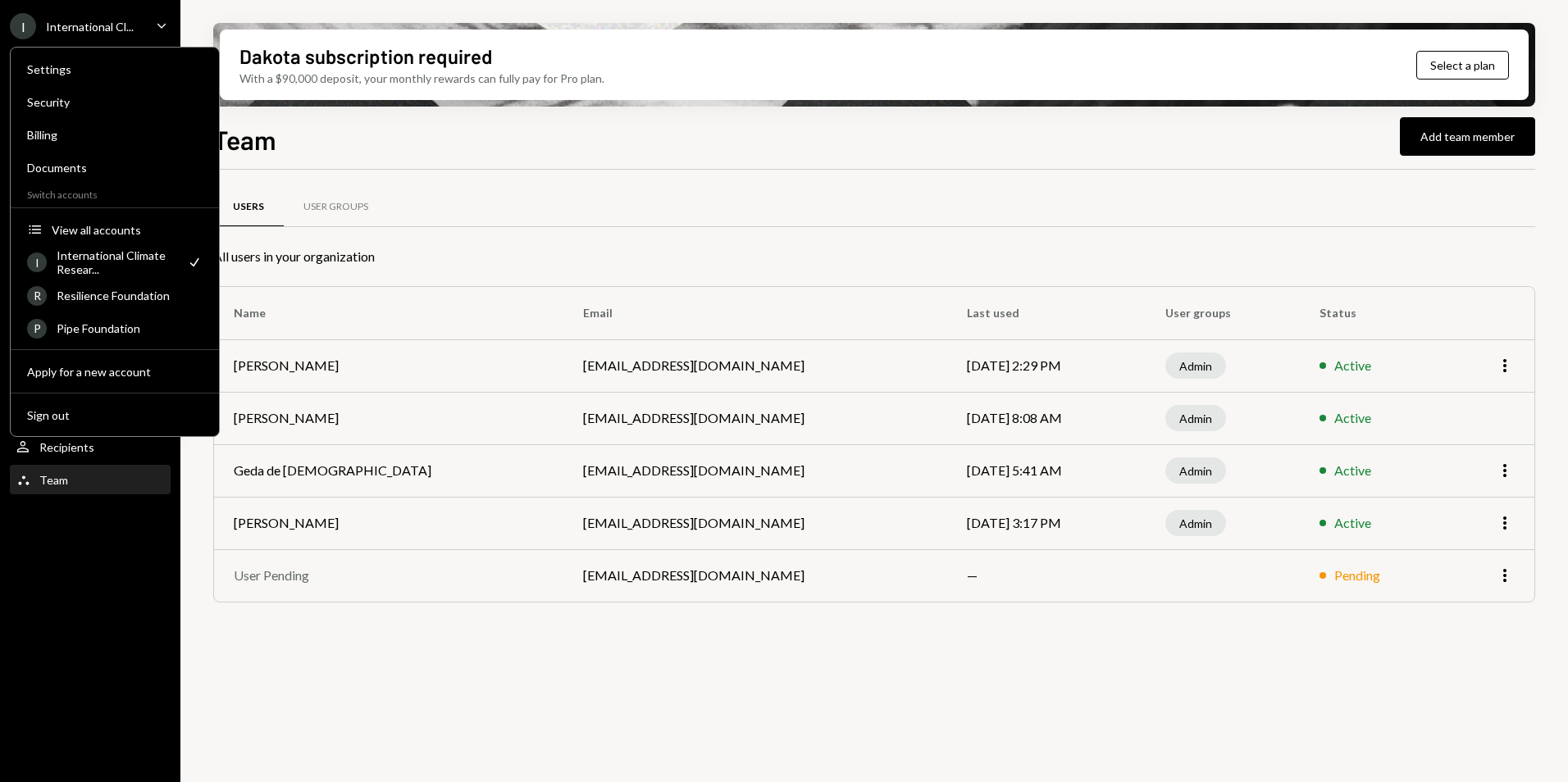
drag, startPoint x: 850, startPoint y: 172, endPoint x: 1156, endPoint y: 151, distance: 306.7
click at [854, 170] on div "Users User Groups All users in your organization Name Email Last used User grou…" at bounding box center [874, 402] width 1322 height 465
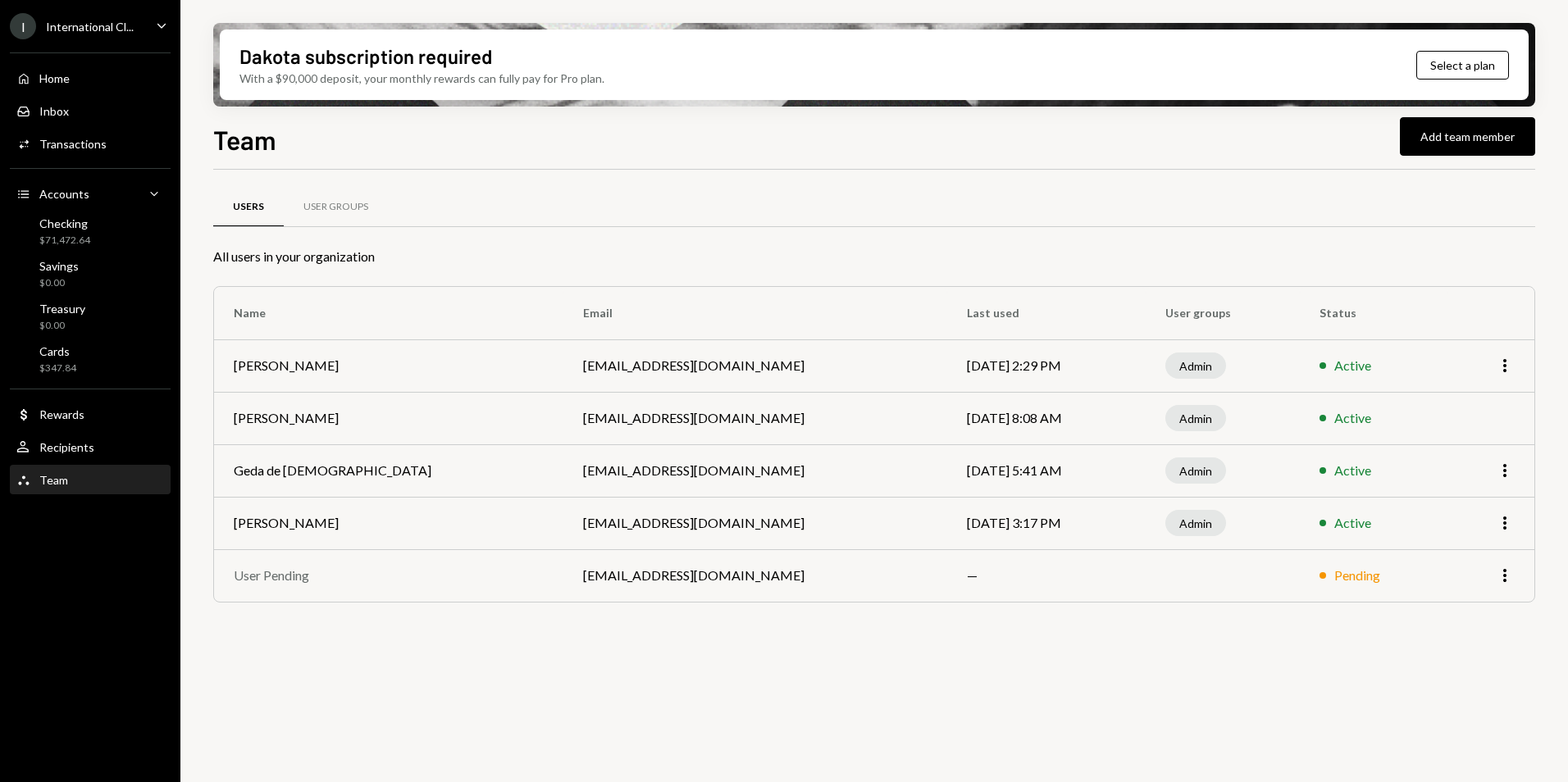
click at [97, 32] on div "International Cl..." at bounding box center [90, 27] width 87 height 14
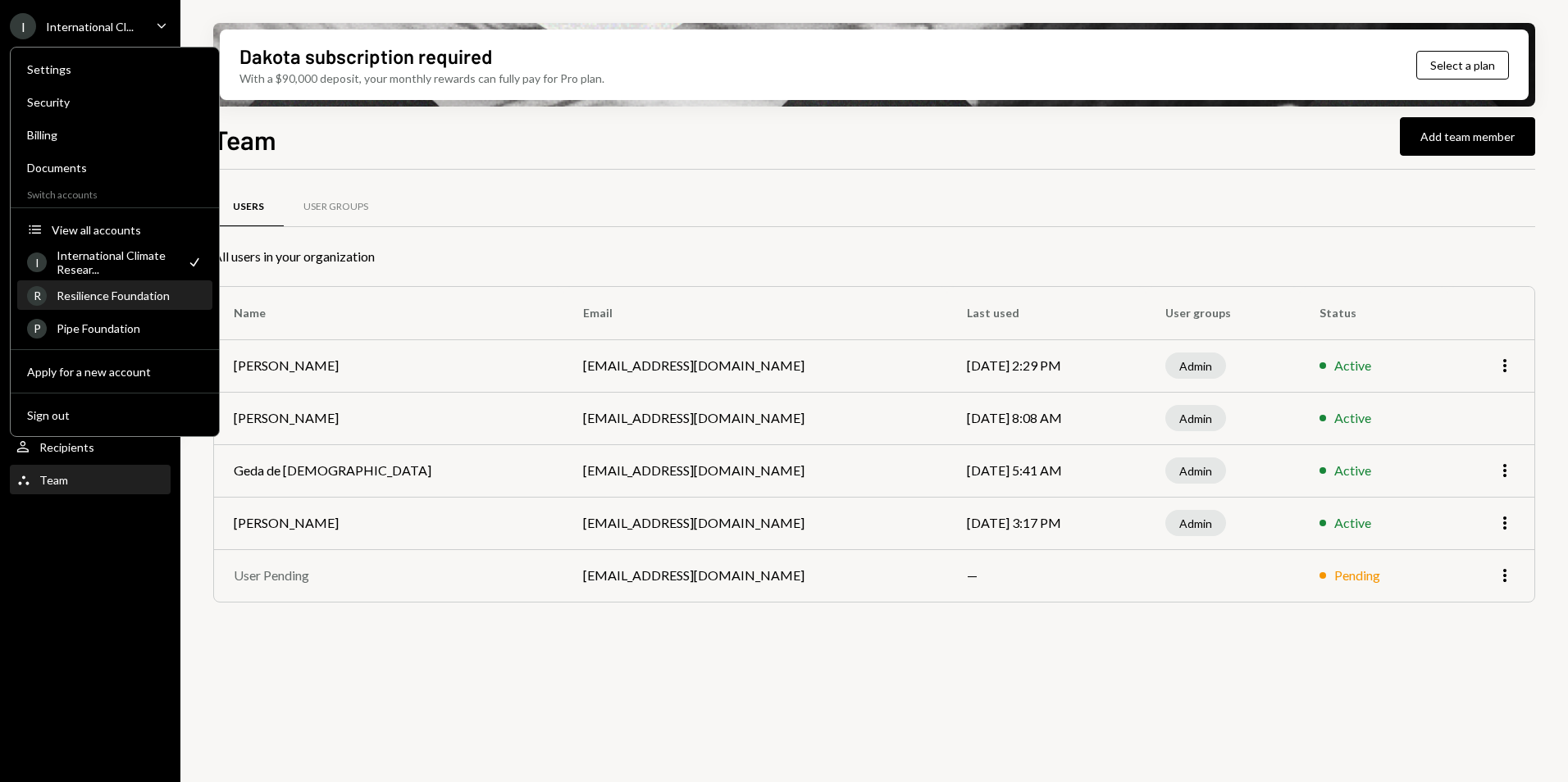
click at [107, 301] on div "Resilience Foundation" at bounding box center [129, 296] width 146 height 14
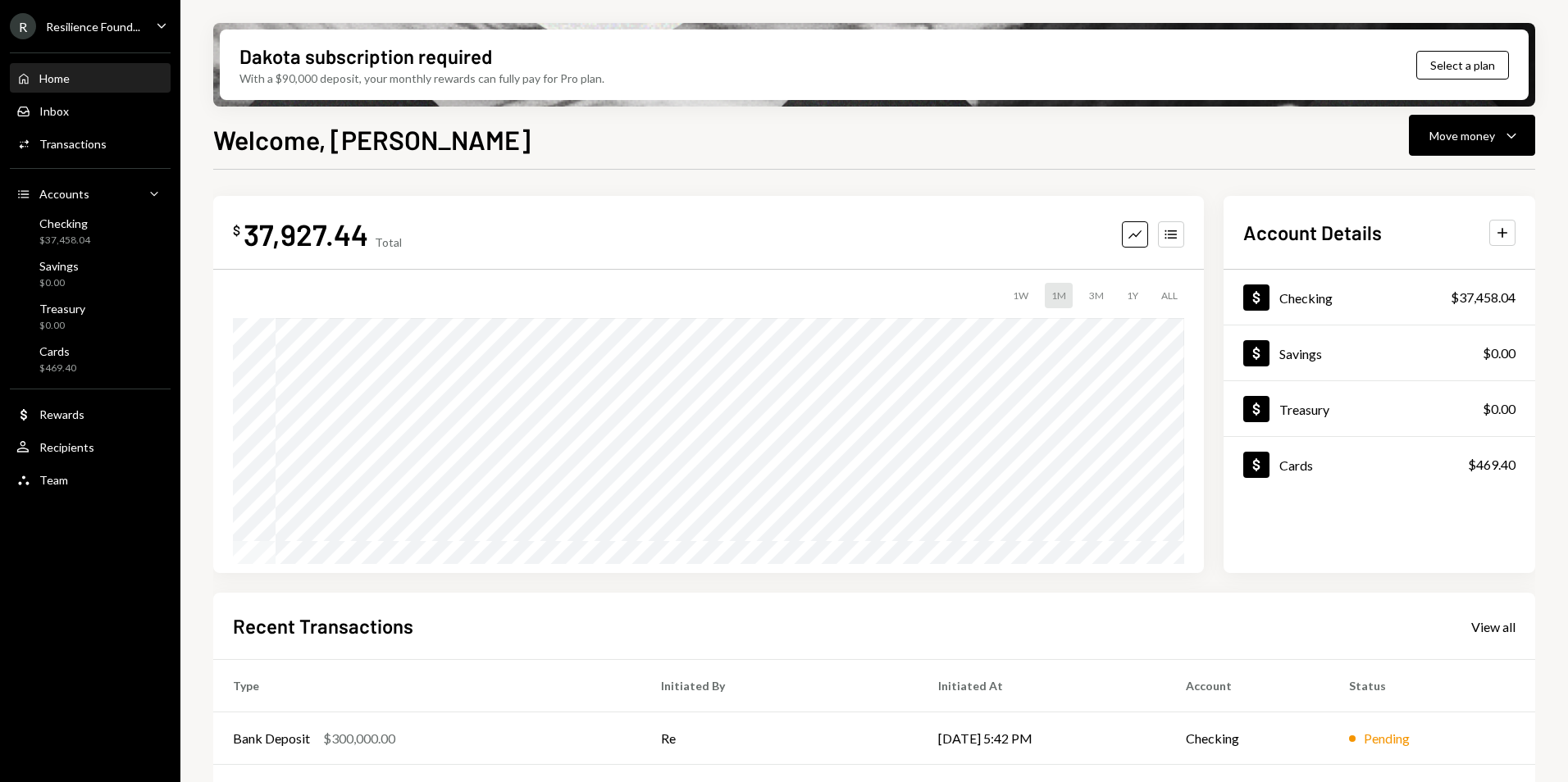
click at [126, 34] on div "R Resilience Found..." at bounding box center [75, 26] width 130 height 26
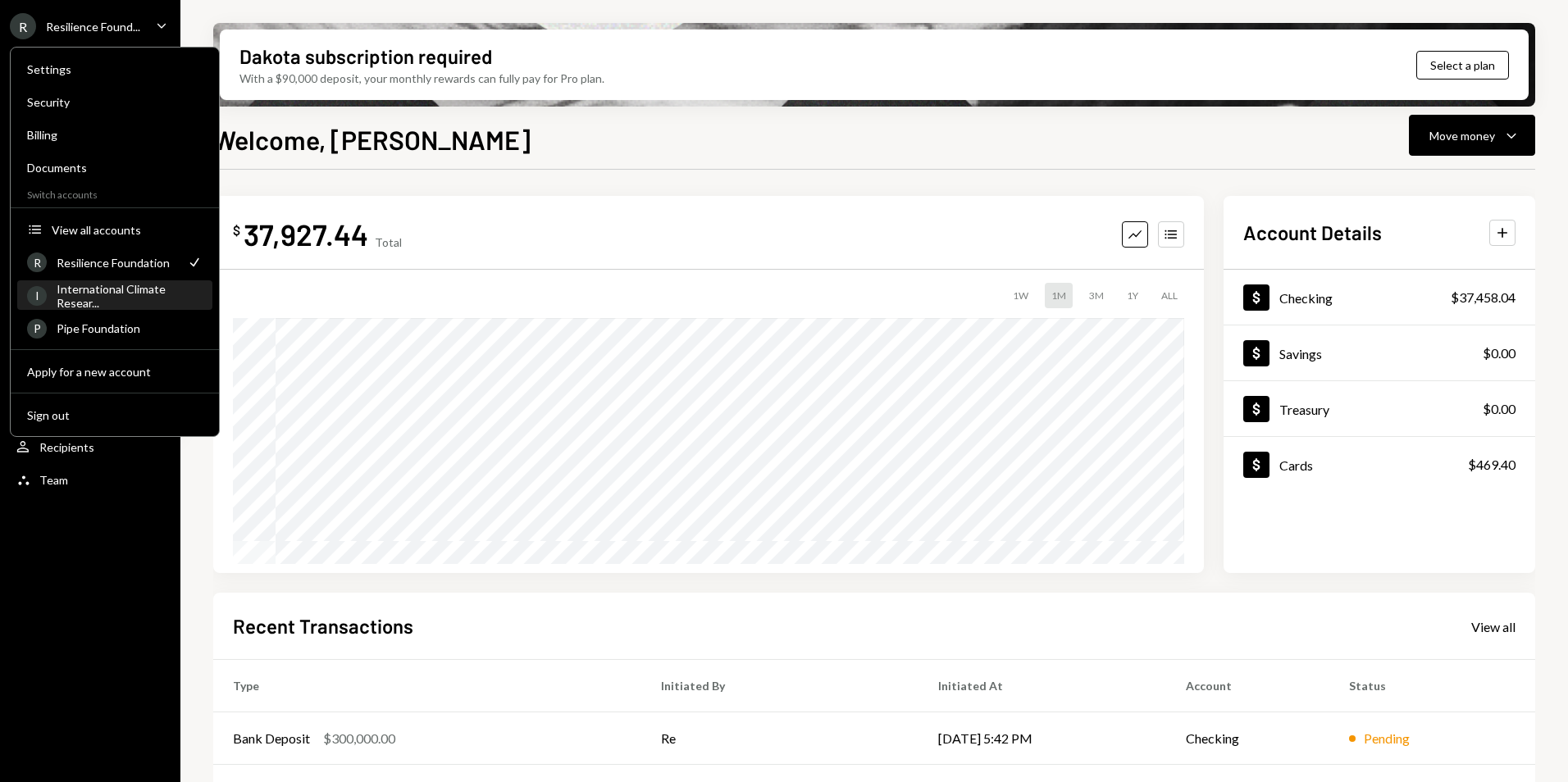
click at [92, 295] on div "International Climate Resear..." at bounding box center [129, 295] width 146 height 28
